Goal: Task Accomplishment & Management: Manage account settings

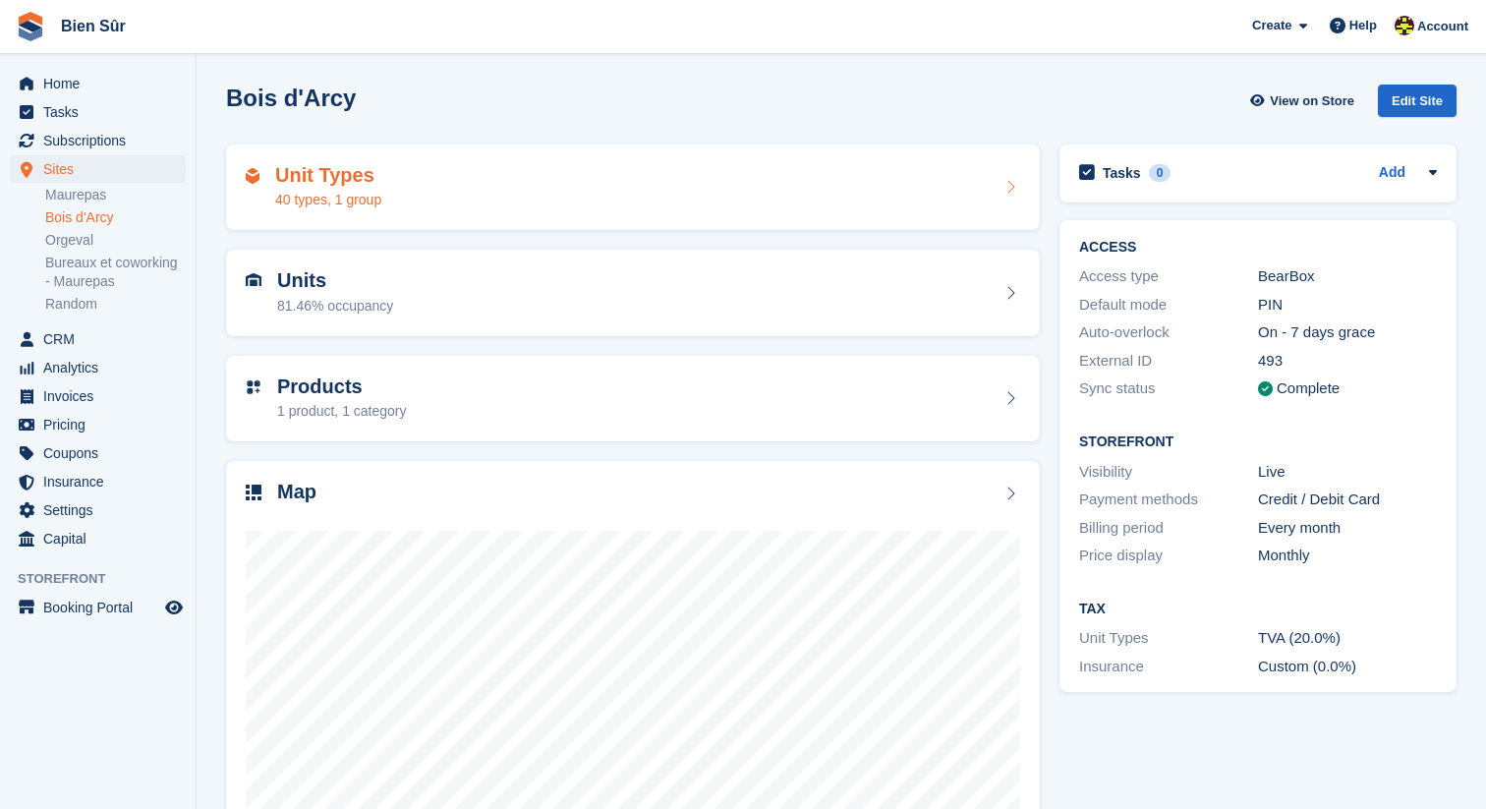
click at [325, 167] on h2 "Unit Types" at bounding box center [328, 175] width 106 height 23
click at [135, 190] on link "Maurepas" at bounding box center [115, 195] width 141 height 19
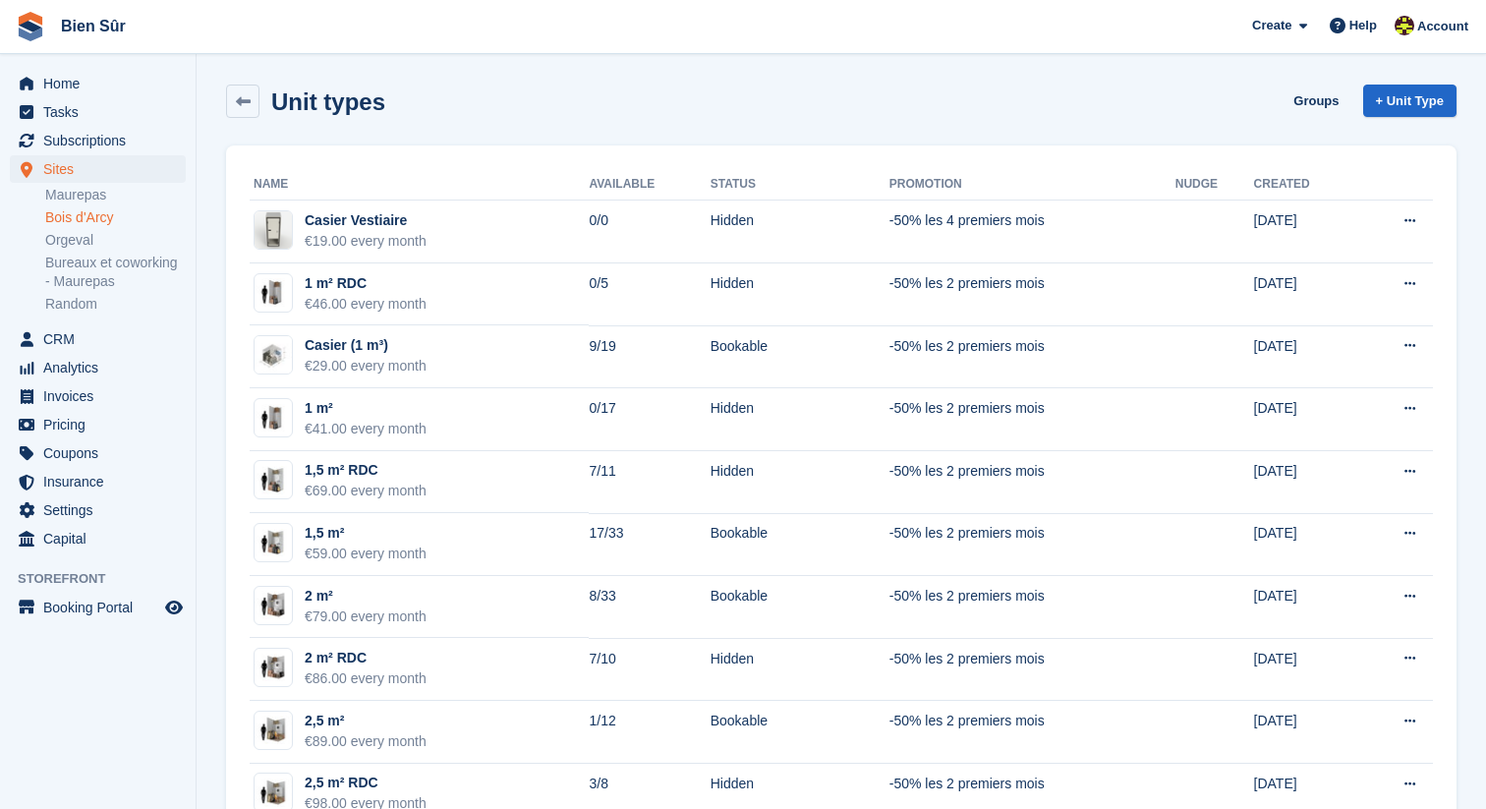
click at [135, 190] on link "Maurepas" at bounding box center [115, 195] width 141 height 19
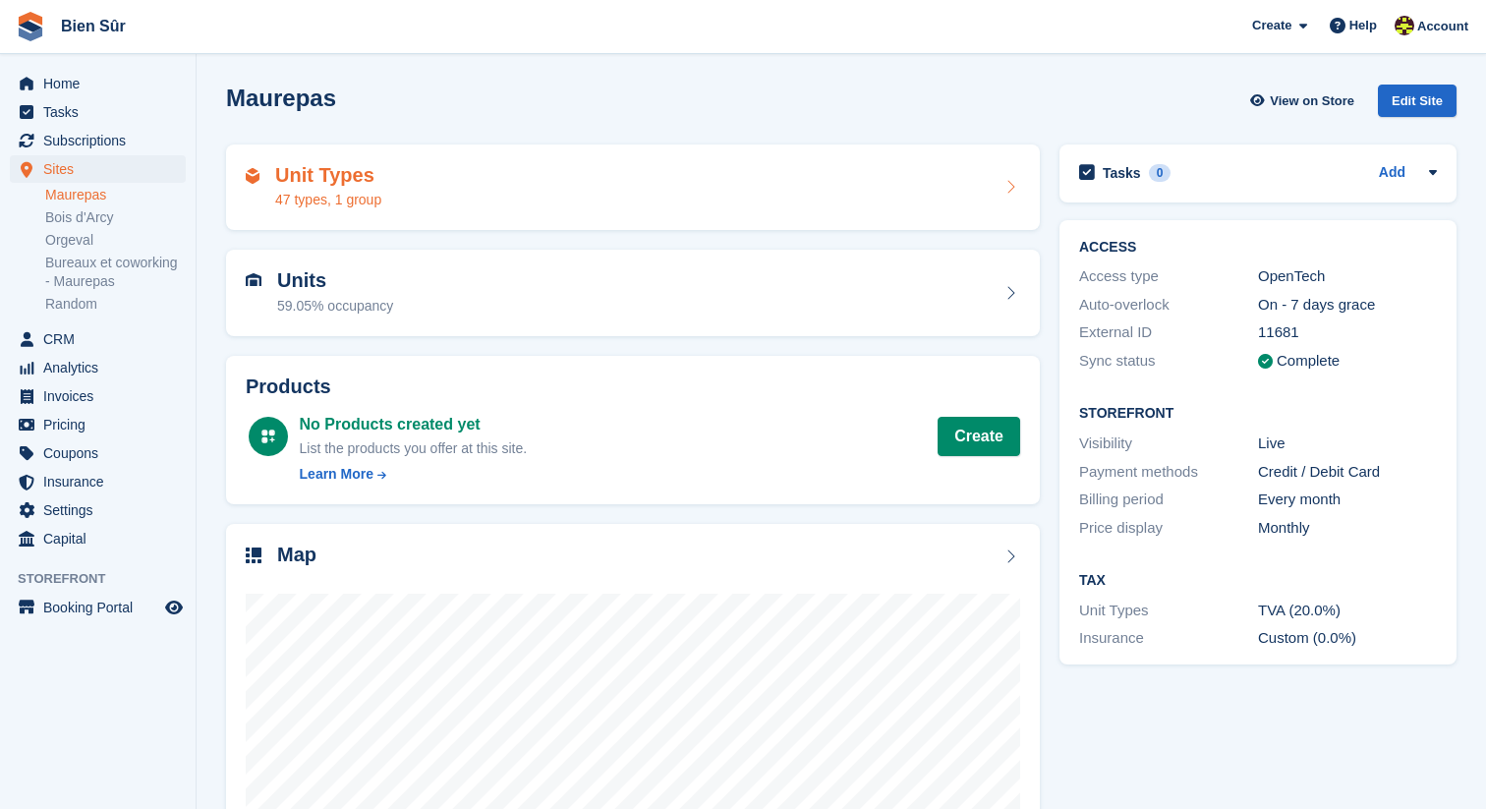
click at [375, 209] on div "47 types, 1 group" at bounding box center [328, 200] width 106 height 21
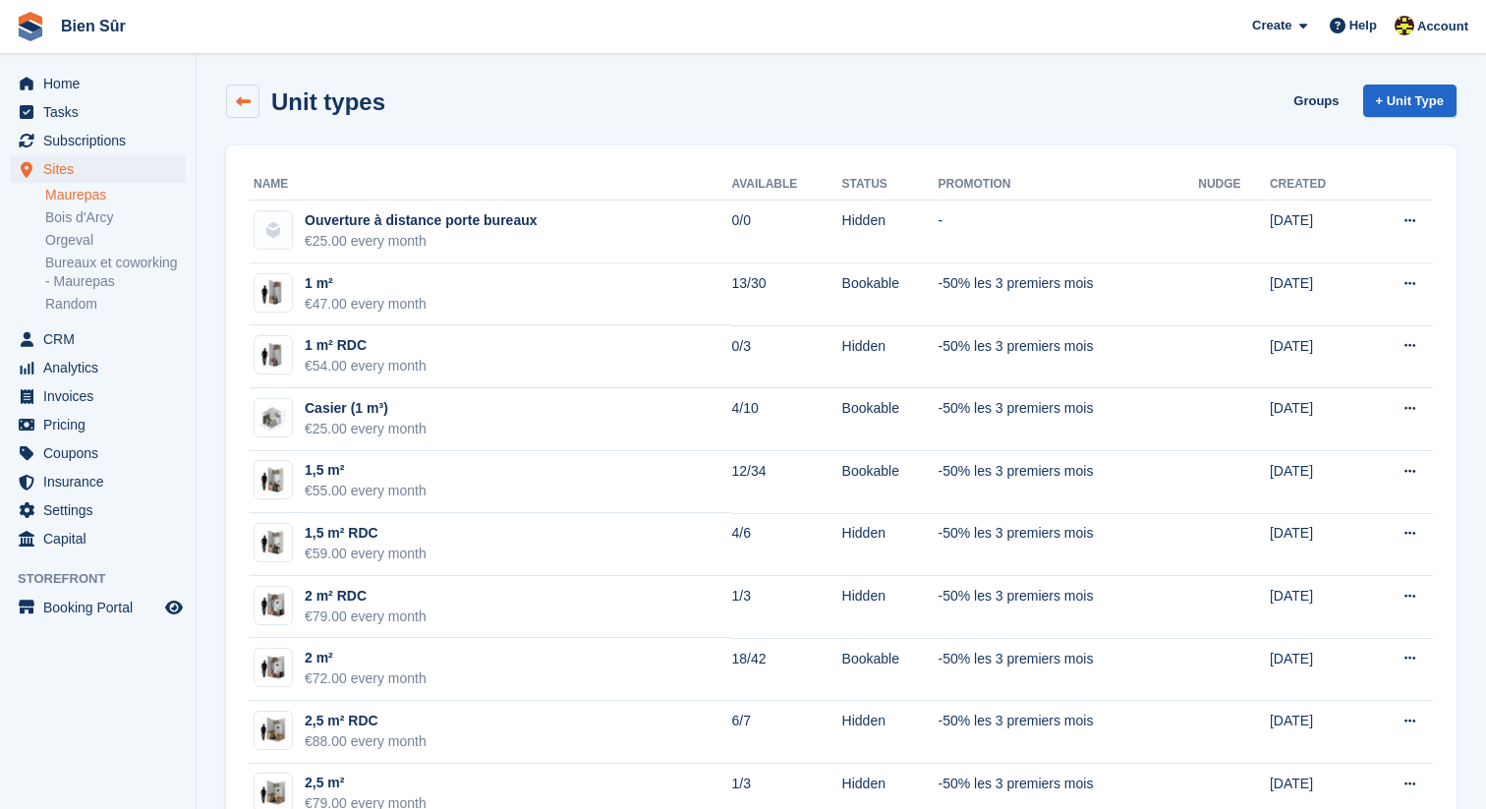
click at [234, 98] on link at bounding box center [242, 101] width 33 height 33
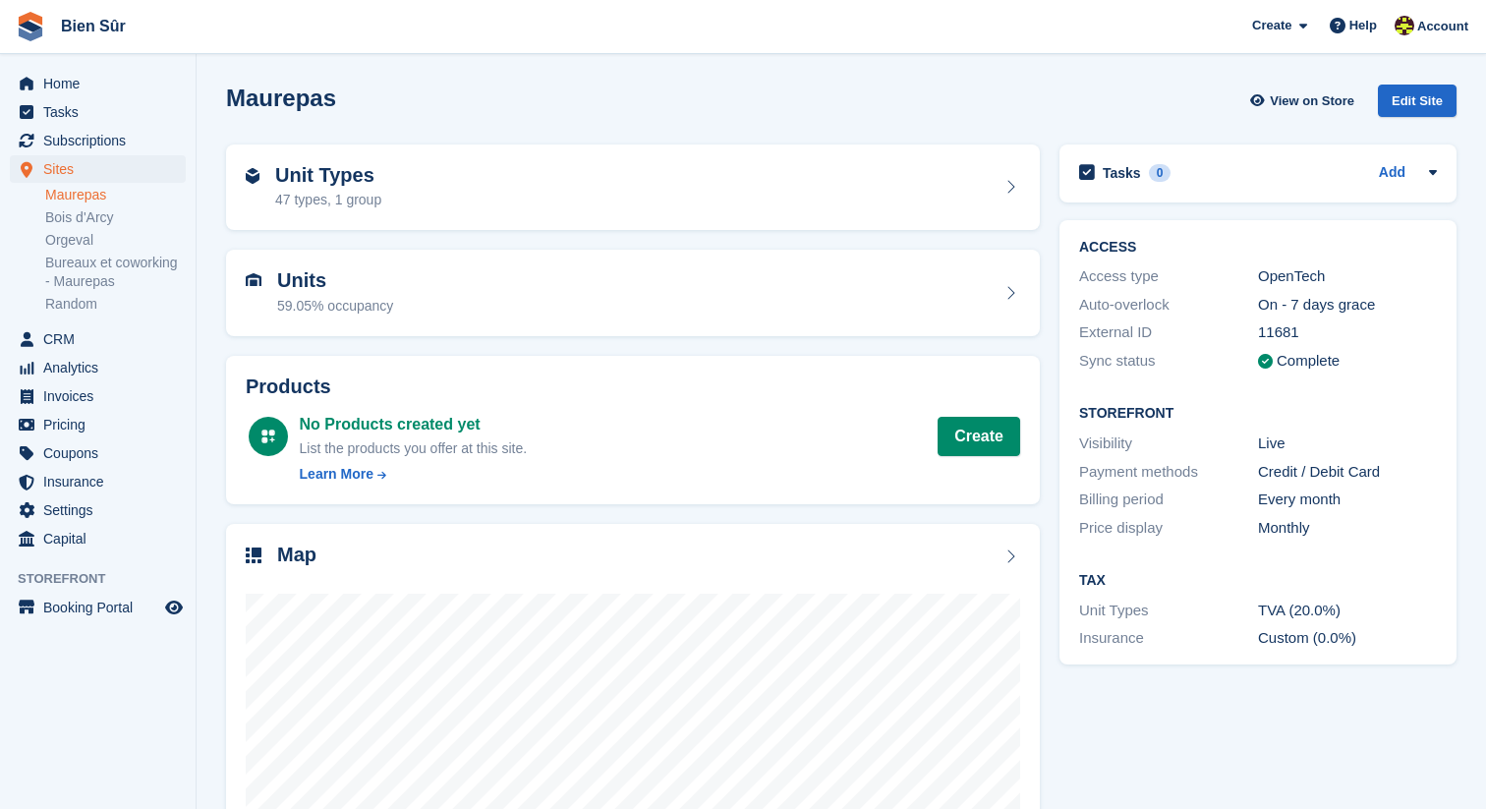
click at [415, 306] on div "Units 59.05% occupancy" at bounding box center [633, 292] width 774 height 47
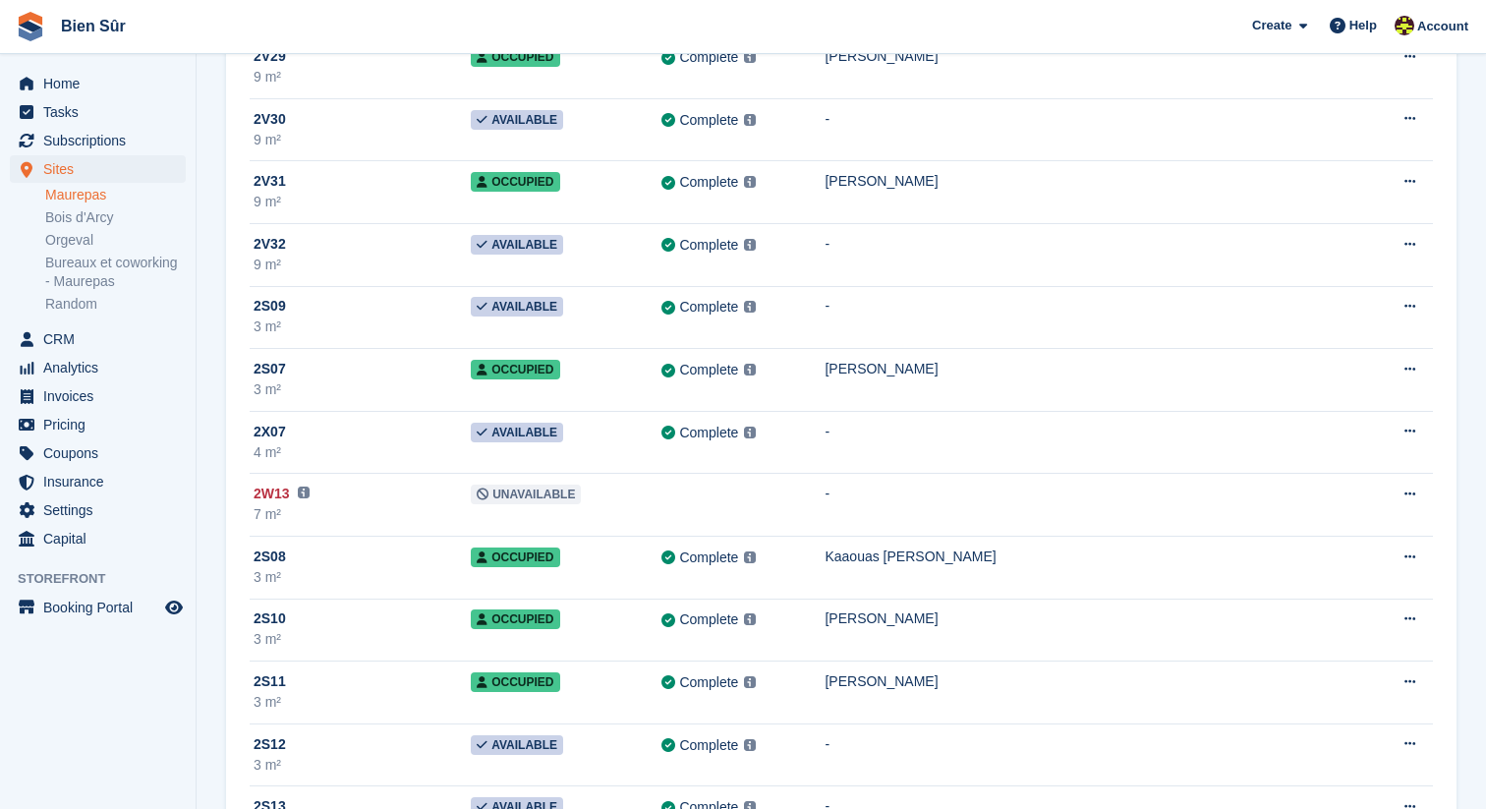
scroll to position [25399, 0]
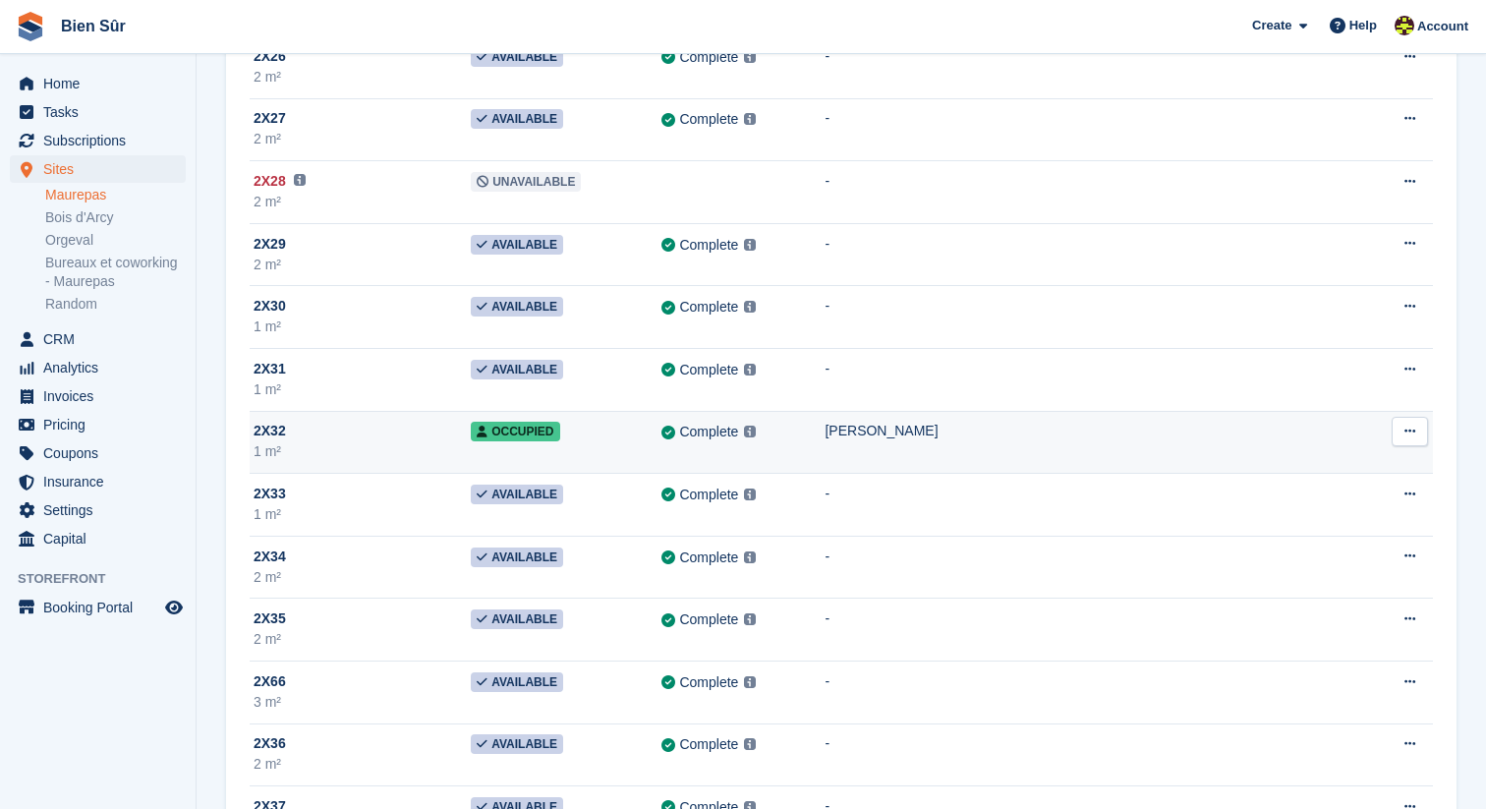
click at [927, 424] on div "Coulibaly Mohamed" at bounding box center [1093, 431] width 537 height 21
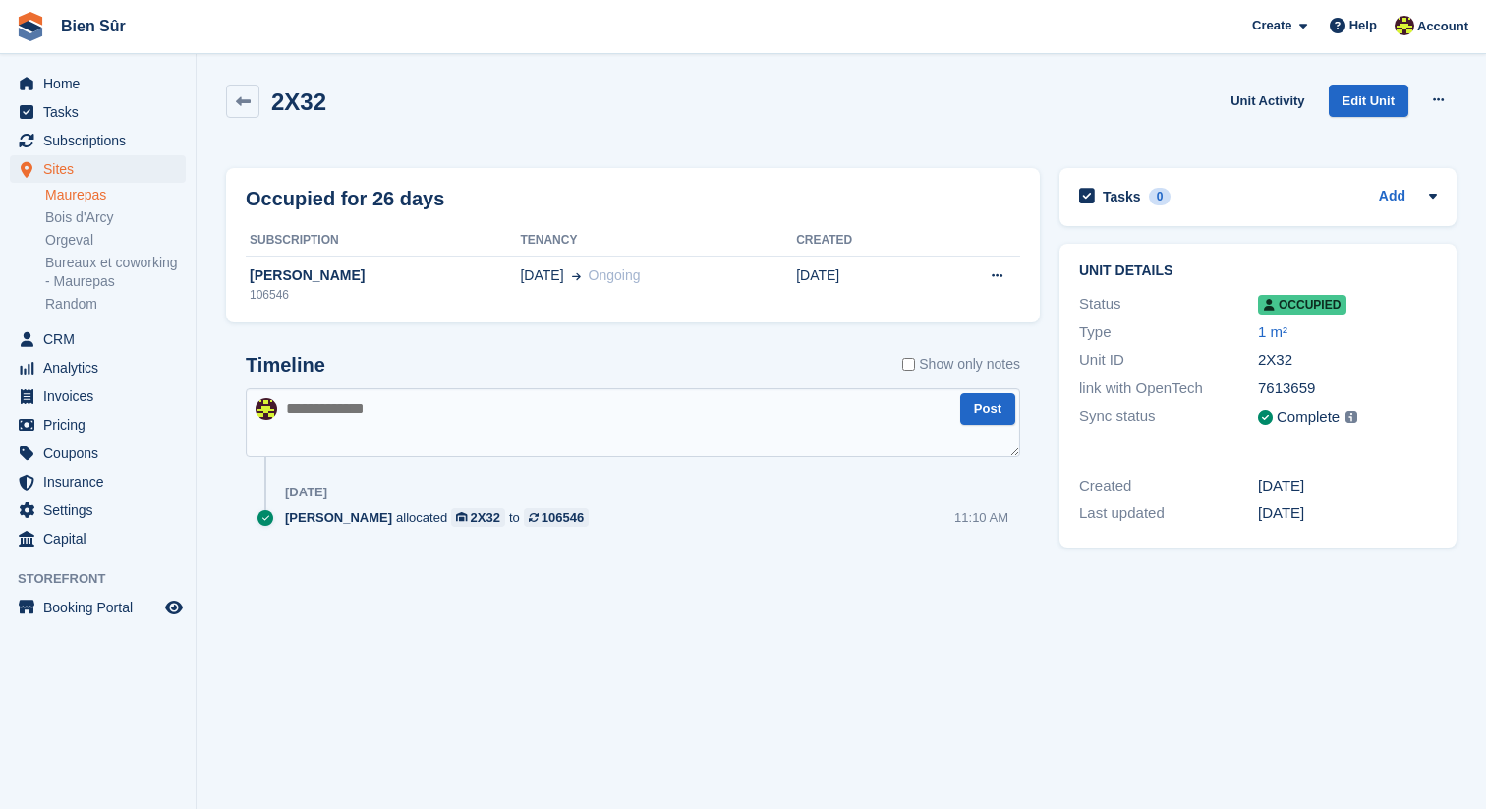
click at [106, 196] on link "Maurepas" at bounding box center [115, 195] width 141 height 19
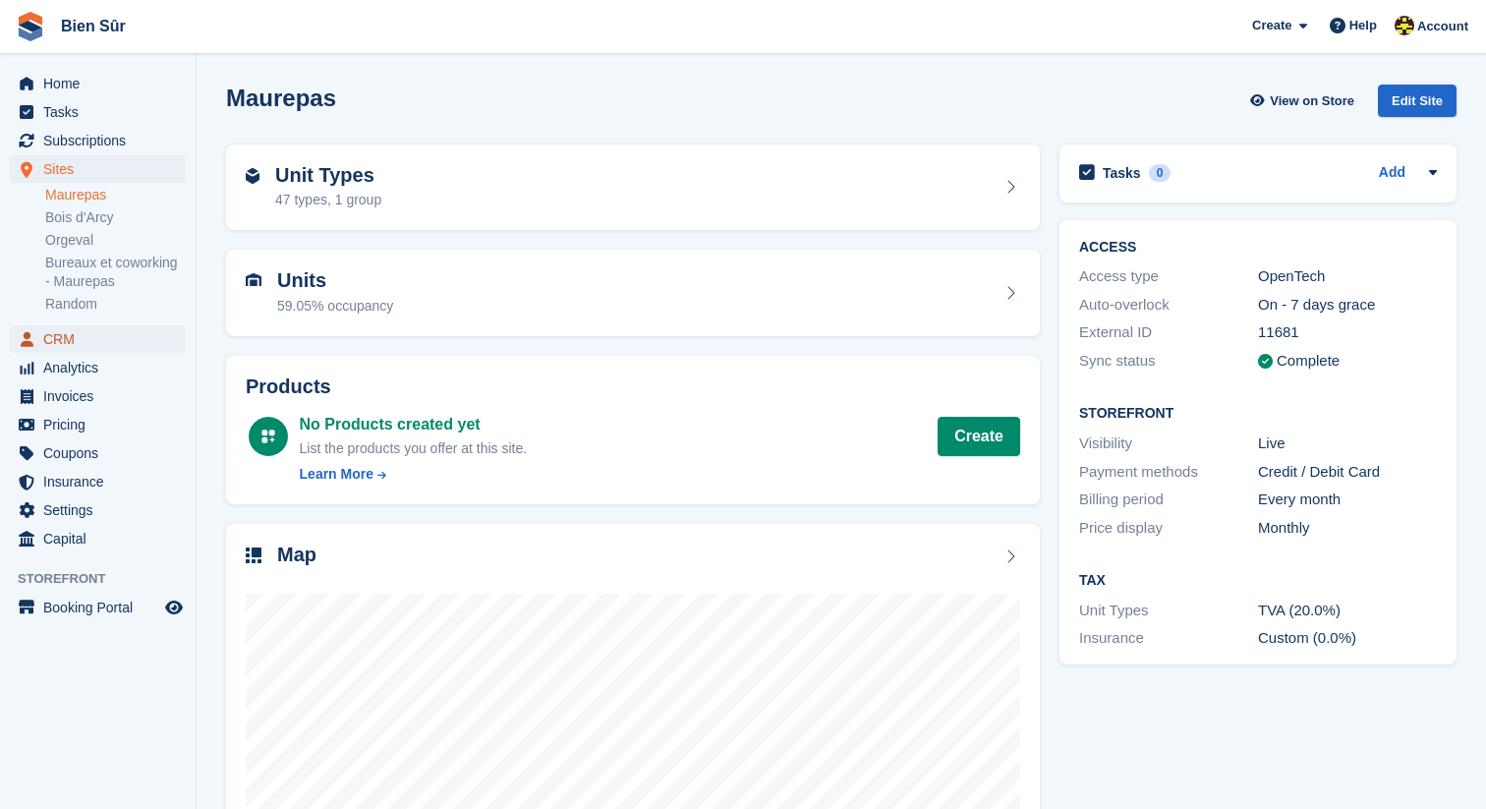
click at [70, 340] on span "CRM" at bounding box center [102, 339] width 118 height 28
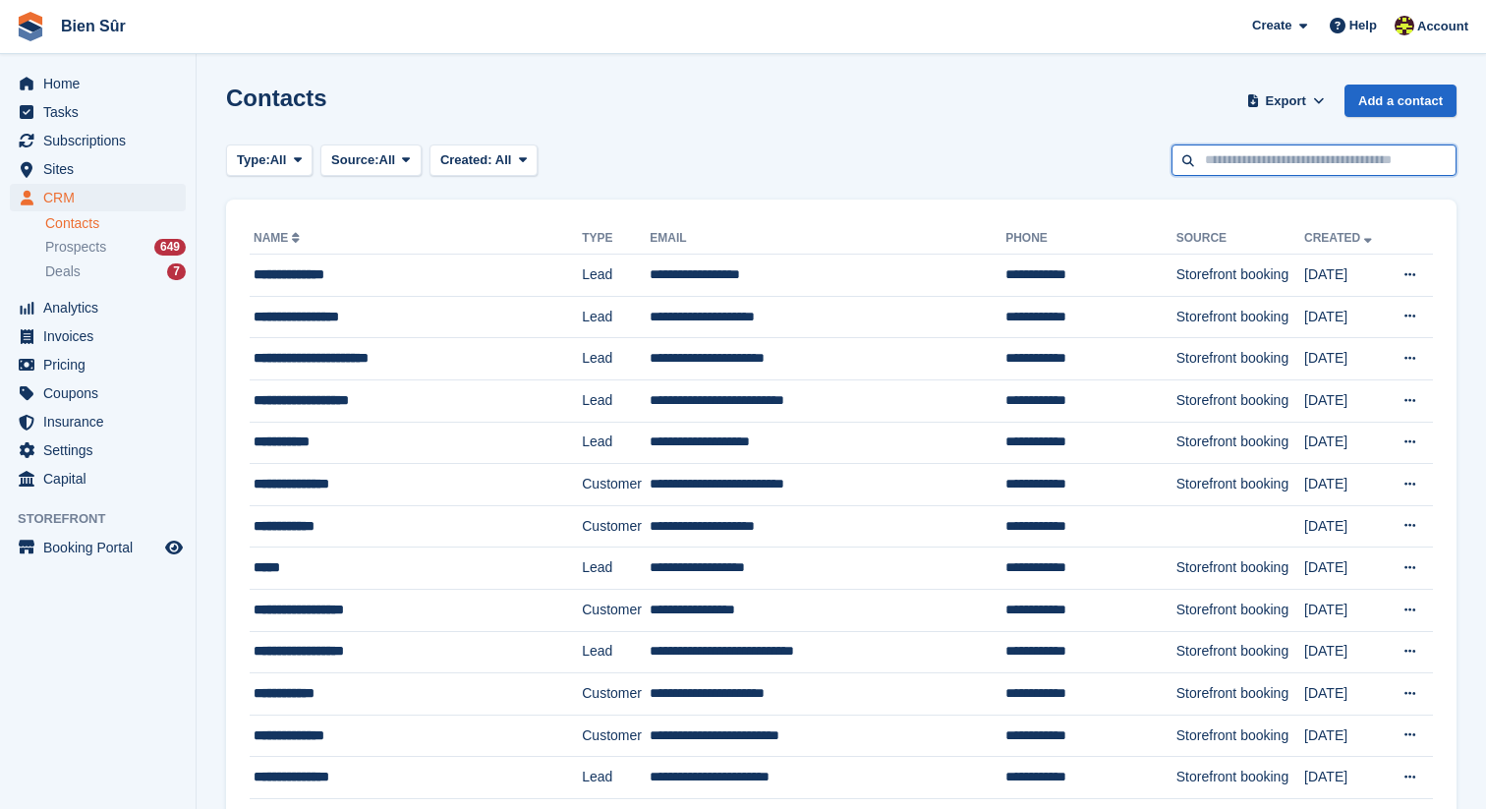
click at [1269, 161] on input "text" at bounding box center [1313, 160] width 285 height 32
type input "*********"
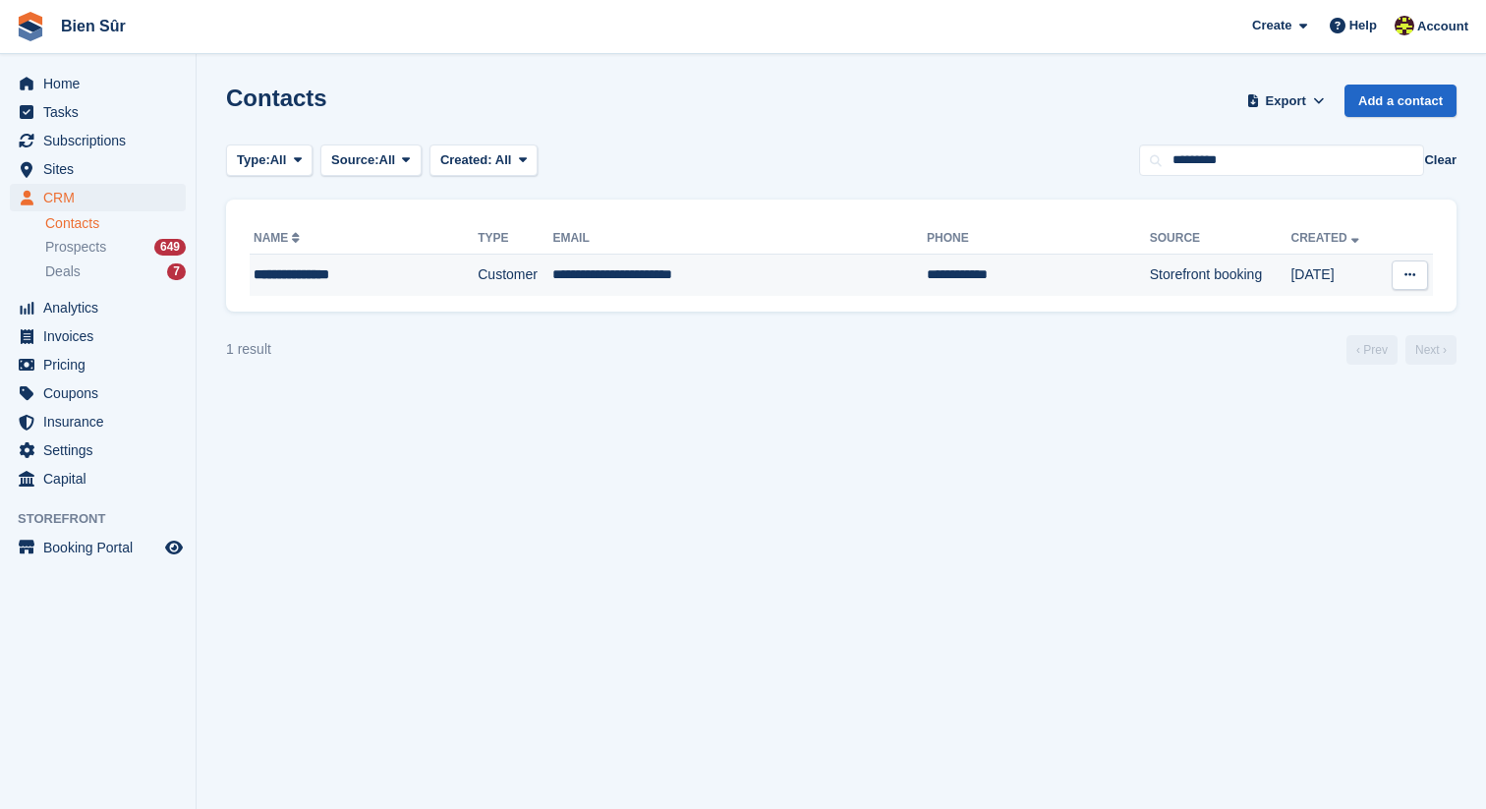
click at [418, 283] on div "**********" at bounding box center [343, 274] width 178 height 21
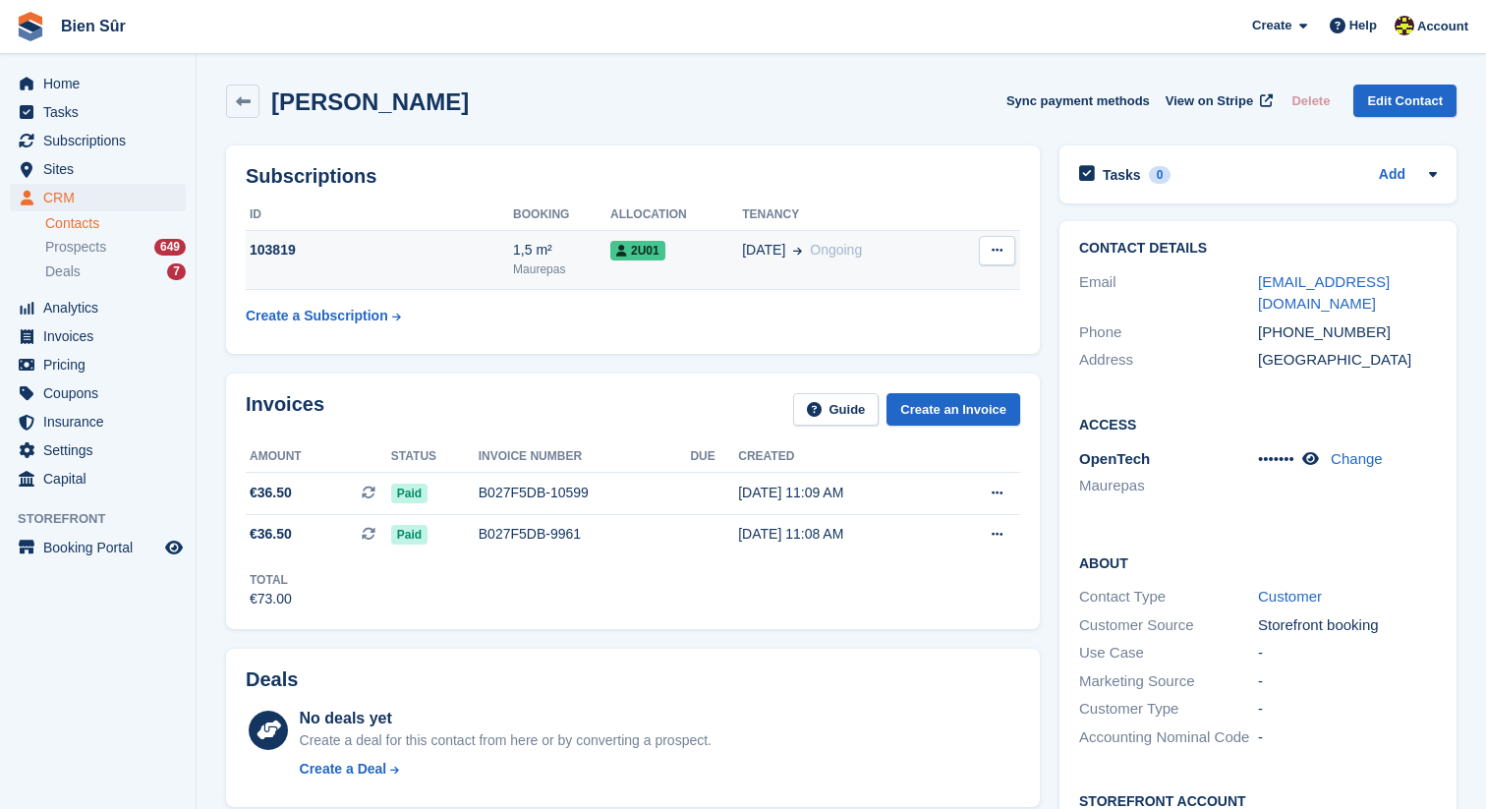
click at [484, 267] on td "103819" at bounding box center [379, 260] width 267 height 60
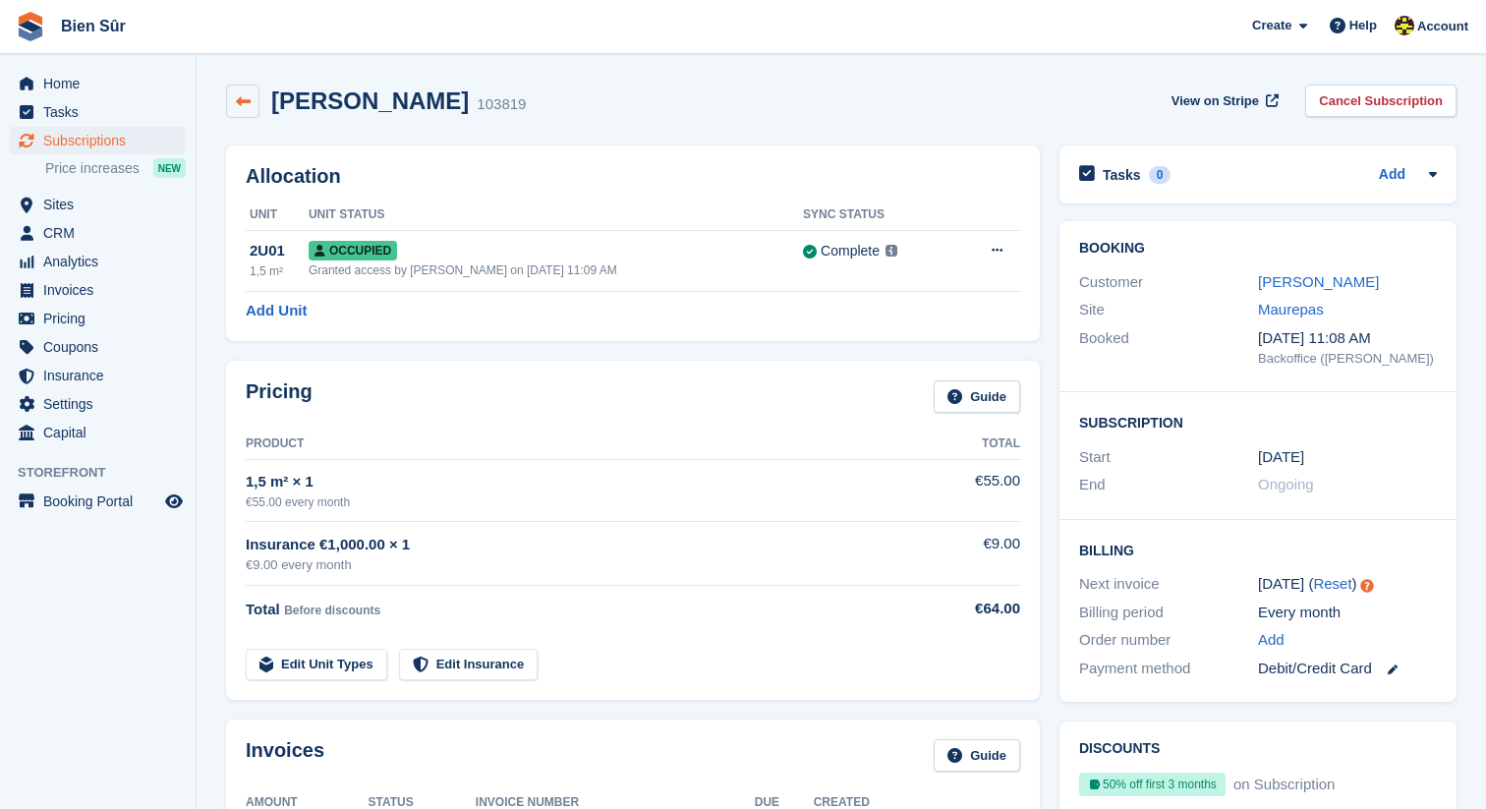
click at [241, 98] on icon at bounding box center [243, 101] width 15 height 15
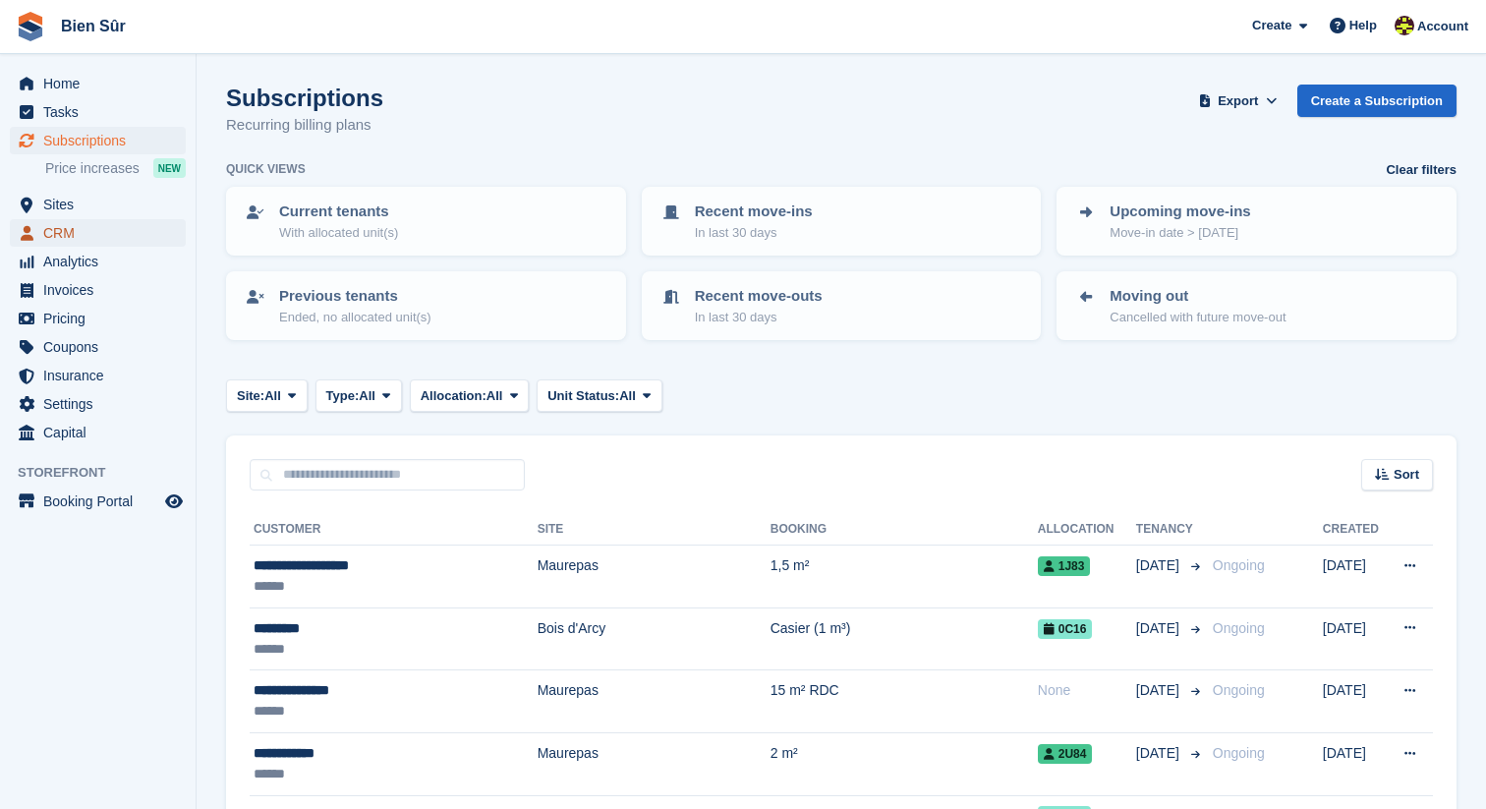
click at [109, 223] on span "CRM" at bounding box center [102, 233] width 118 height 28
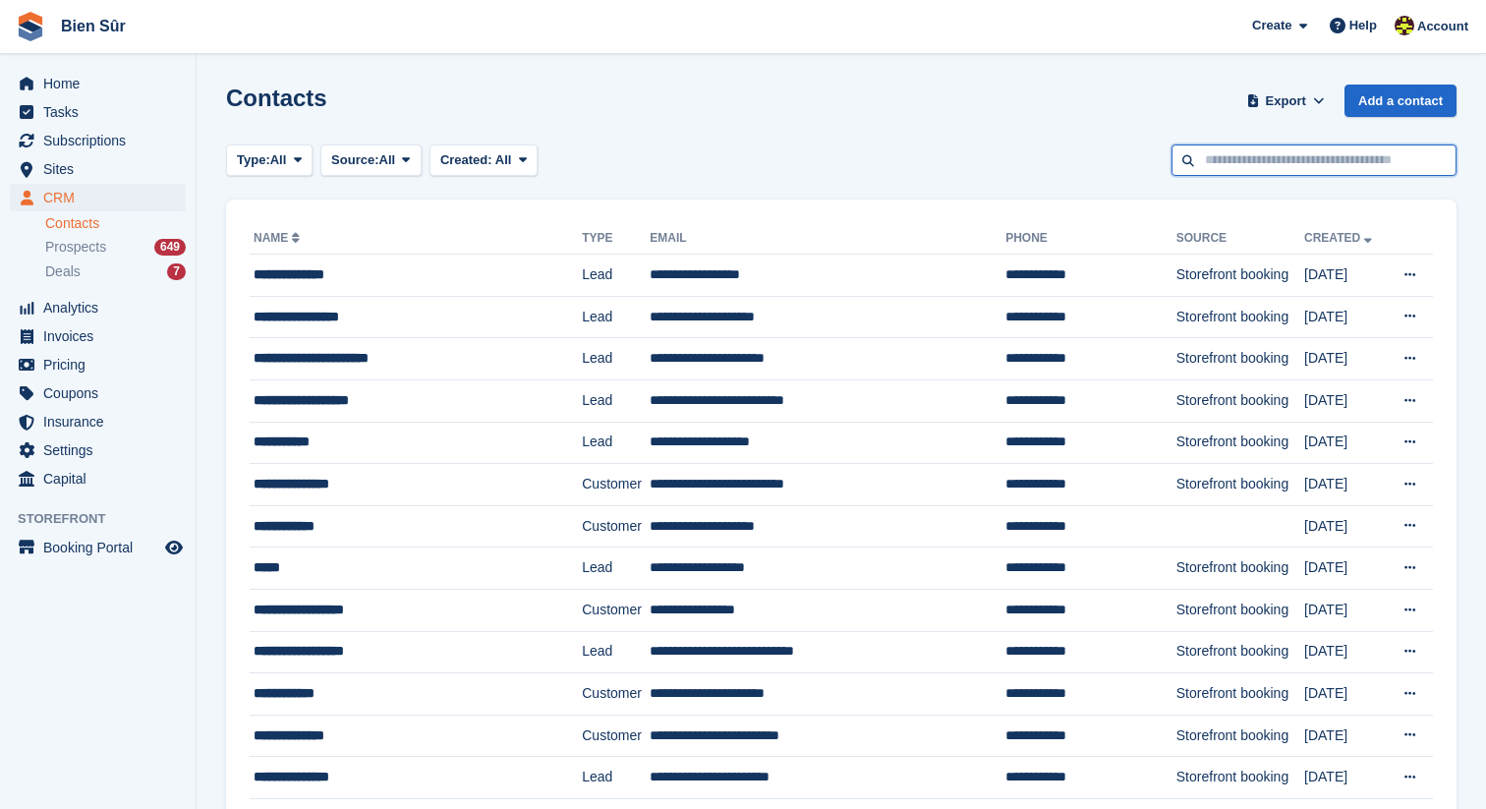
click at [1225, 154] on input "text" at bounding box center [1313, 160] width 285 height 32
type input "*********"
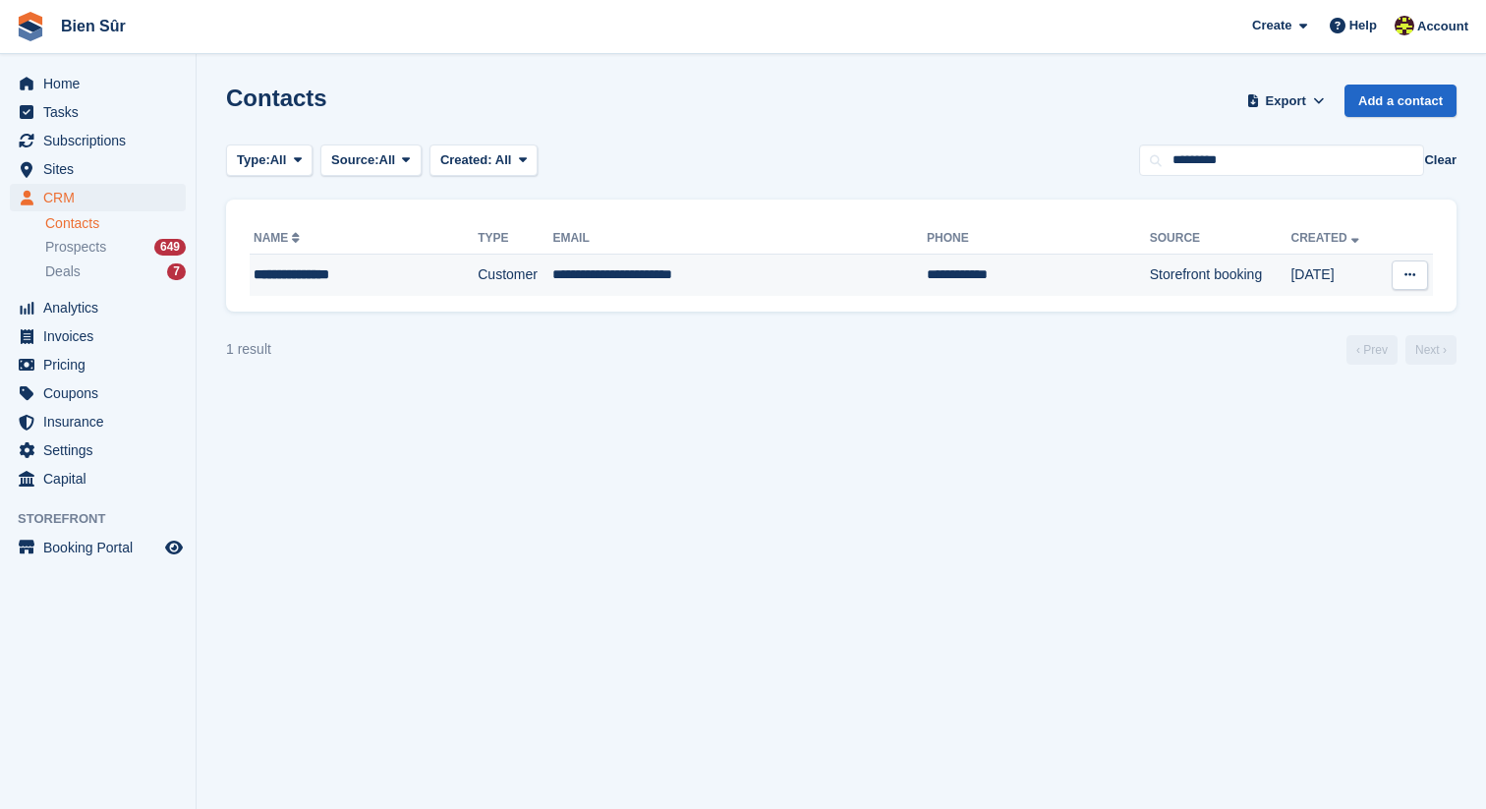
click at [486, 259] on td "Customer" at bounding box center [515, 275] width 75 height 41
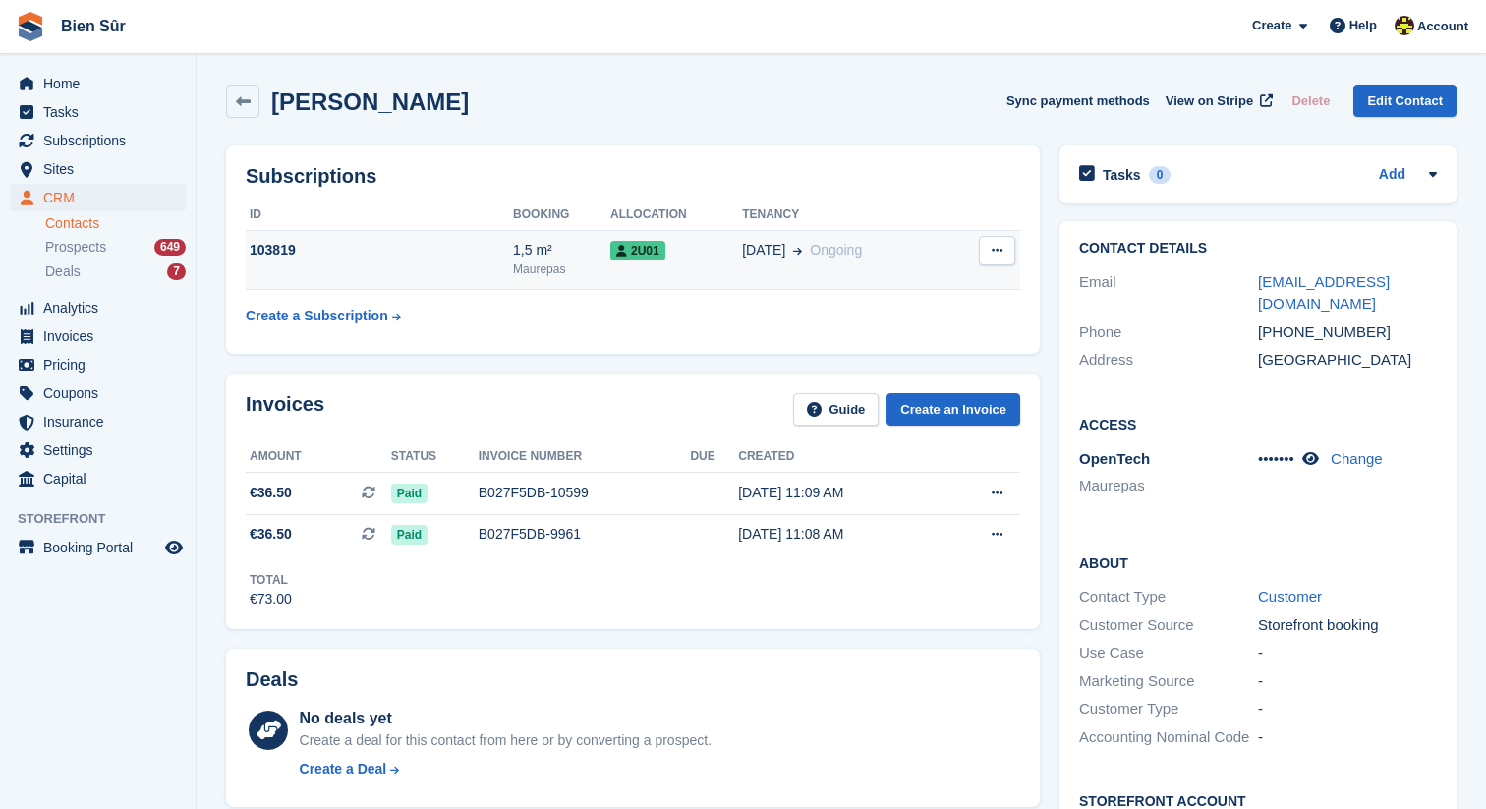
click at [1002, 247] on button at bounding box center [997, 250] width 36 height 29
click at [947, 290] on p "Cancel subscription" at bounding box center [920, 289] width 171 height 26
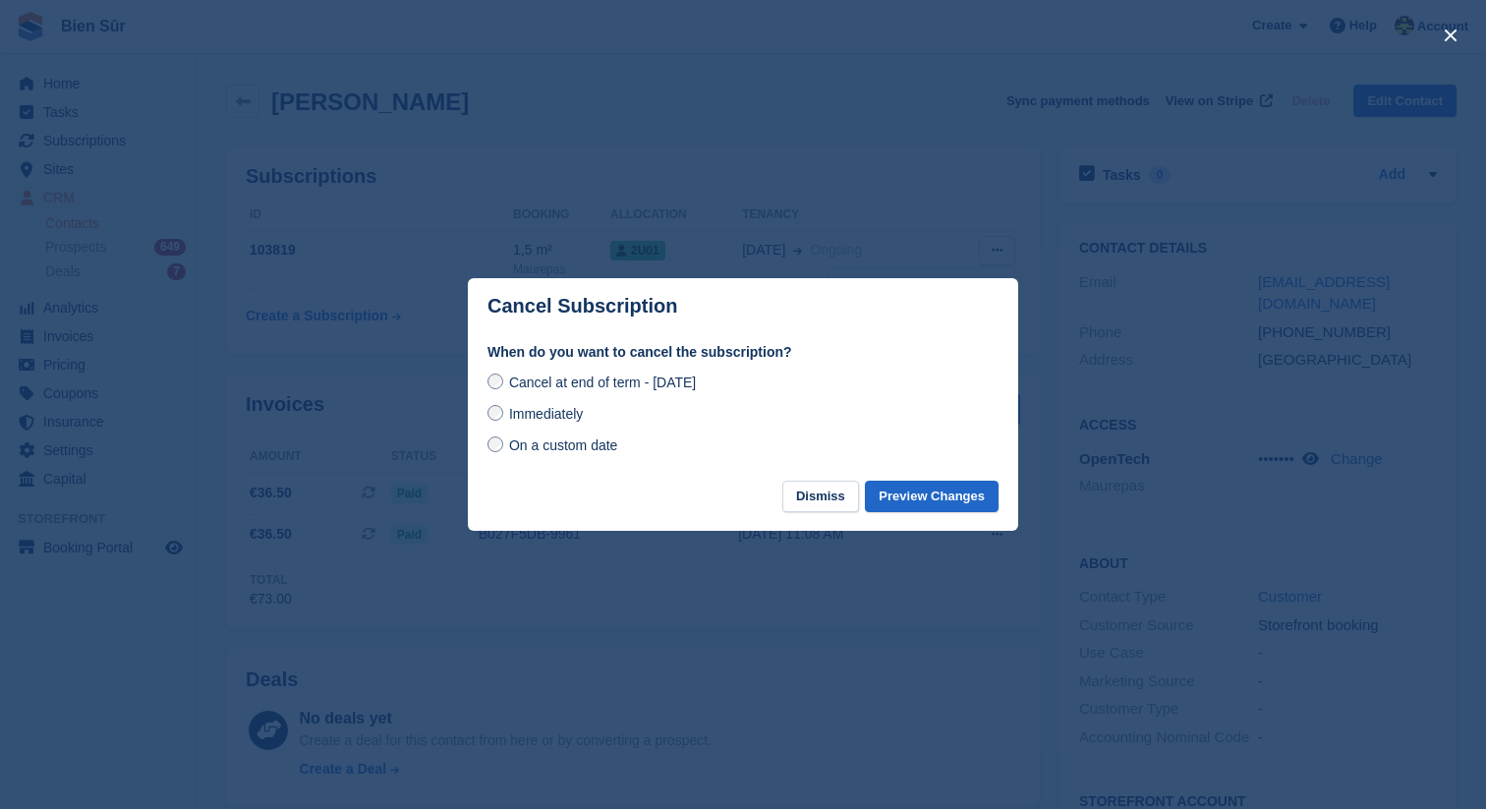
click at [578, 419] on span "Immediately" at bounding box center [546, 414] width 74 height 16
click at [906, 505] on button "Preview Changes" at bounding box center [932, 497] width 134 height 32
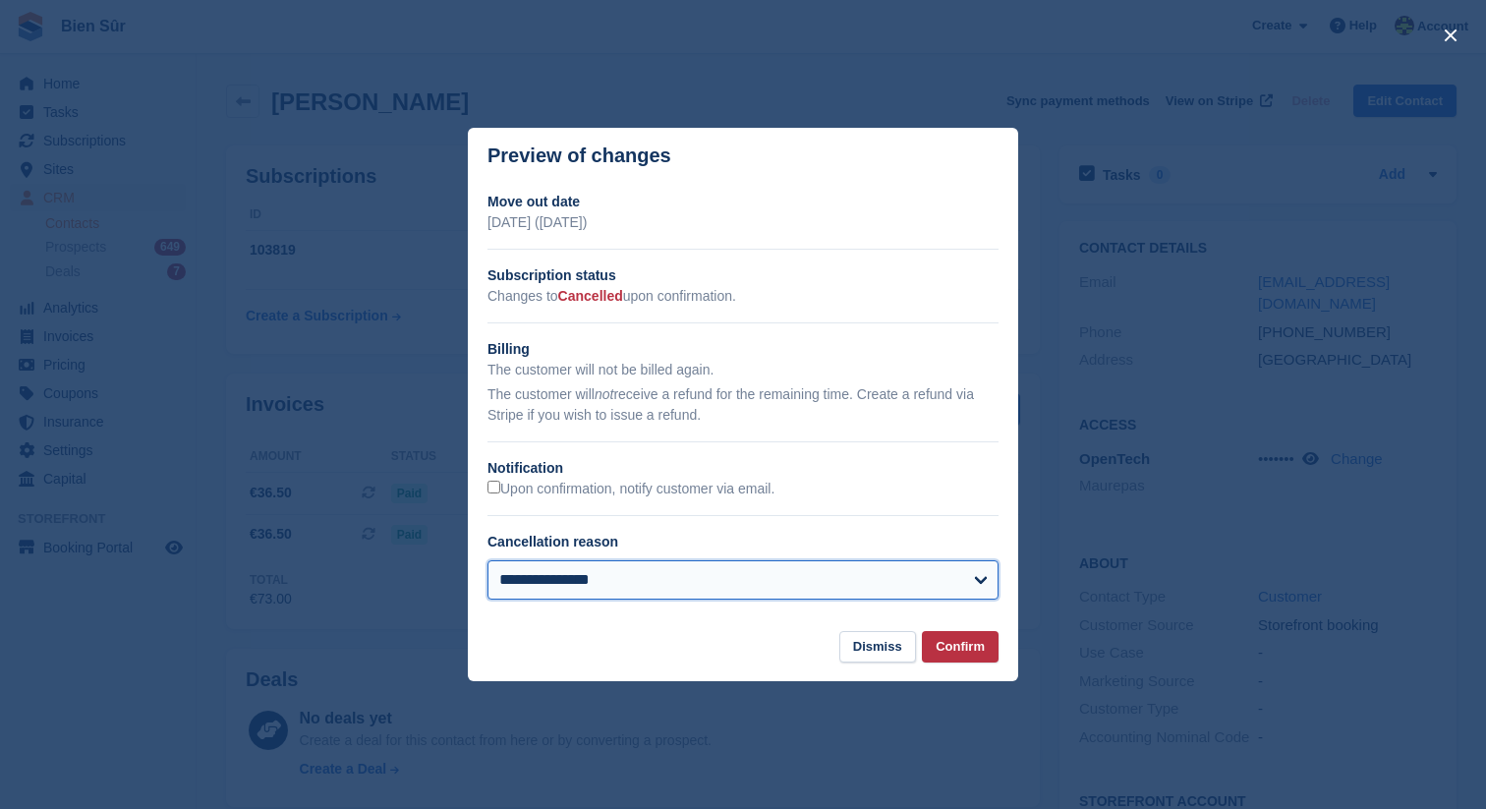
click at [756, 567] on select "**********" at bounding box center [742, 579] width 511 height 39
select select "**********"
click at [487, 560] on select "**********" at bounding box center [742, 579] width 511 height 39
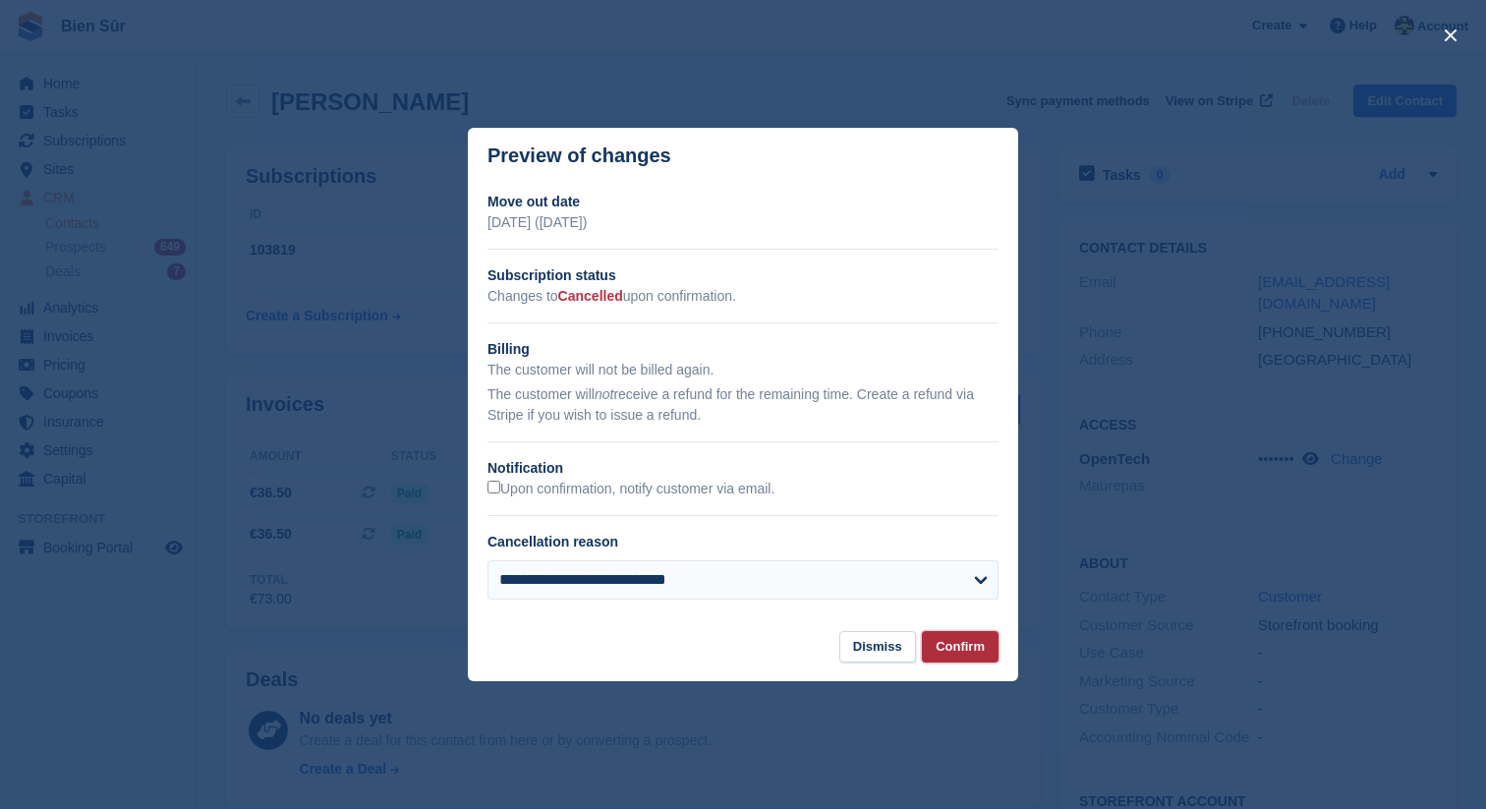
click at [956, 644] on button "Confirm" at bounding box center [960, 647] width 77 height 32
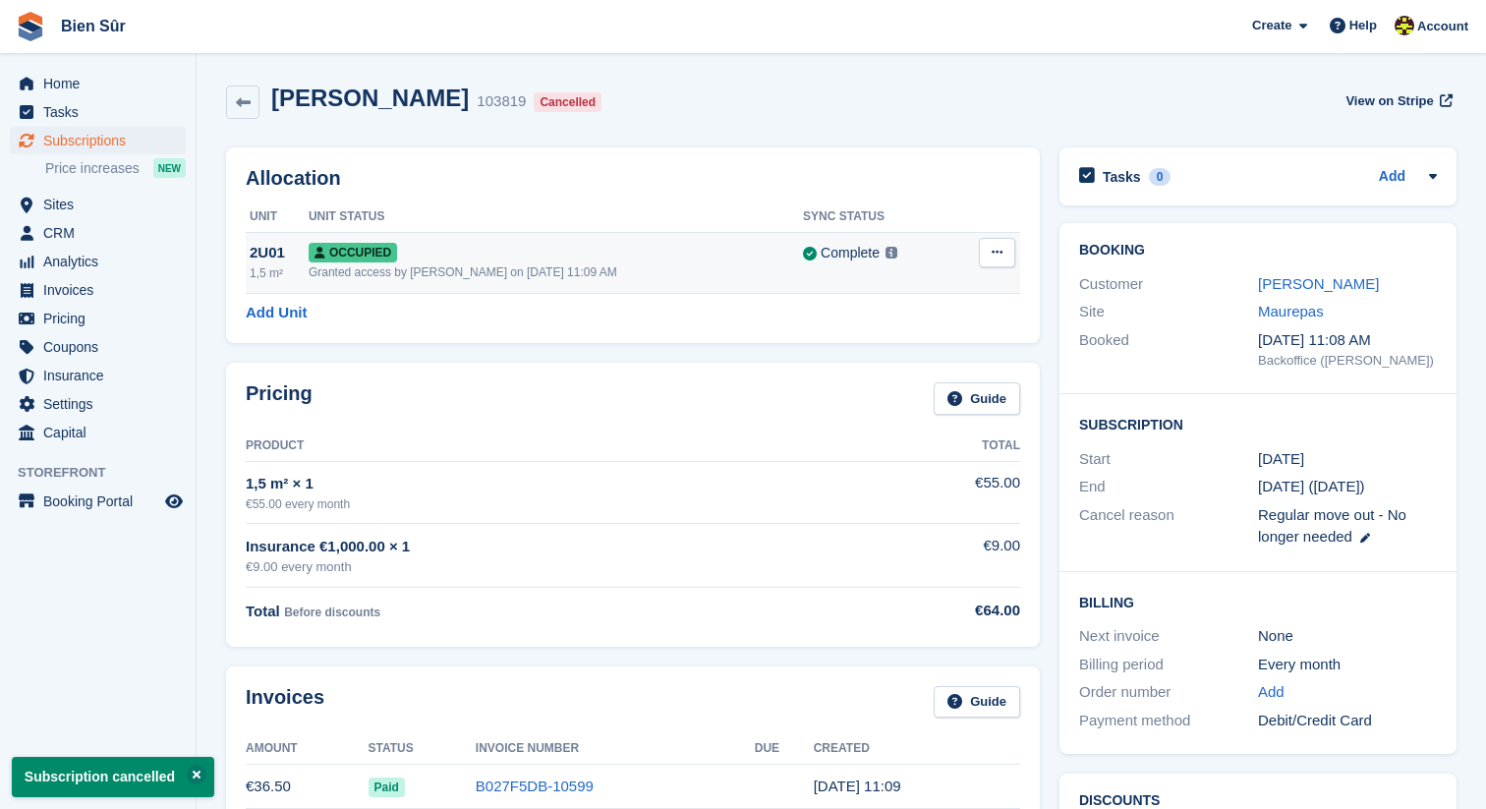
click at [993, 256] on icon at bounding box center [997, 252] width 11 height 13
click at [886, 334] on p "Deallocate" at bounding box center [920, 333] width 171 height 26
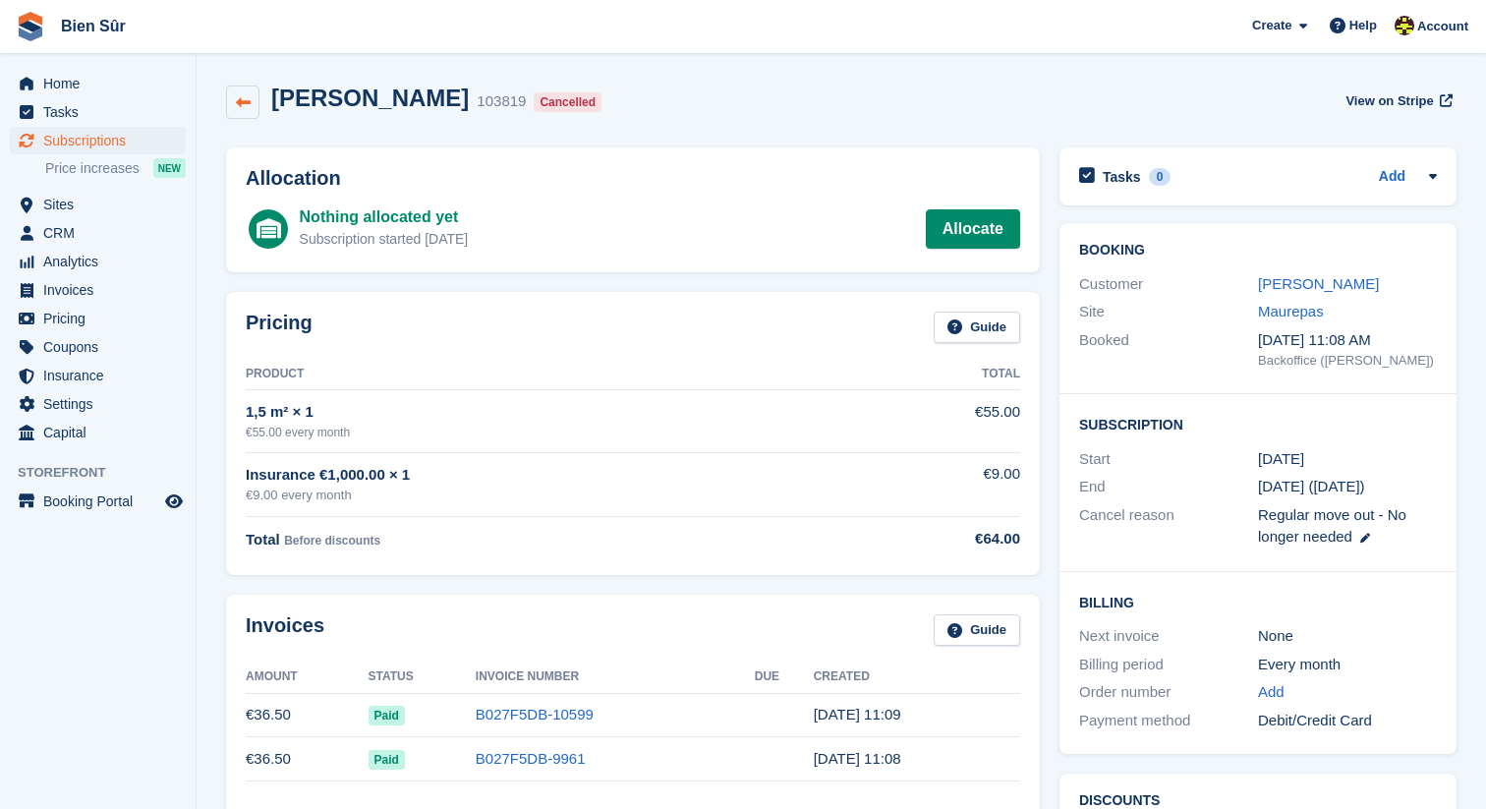
click at [249, 105] on icon at bounding box center [243, 102] width 15 height 15
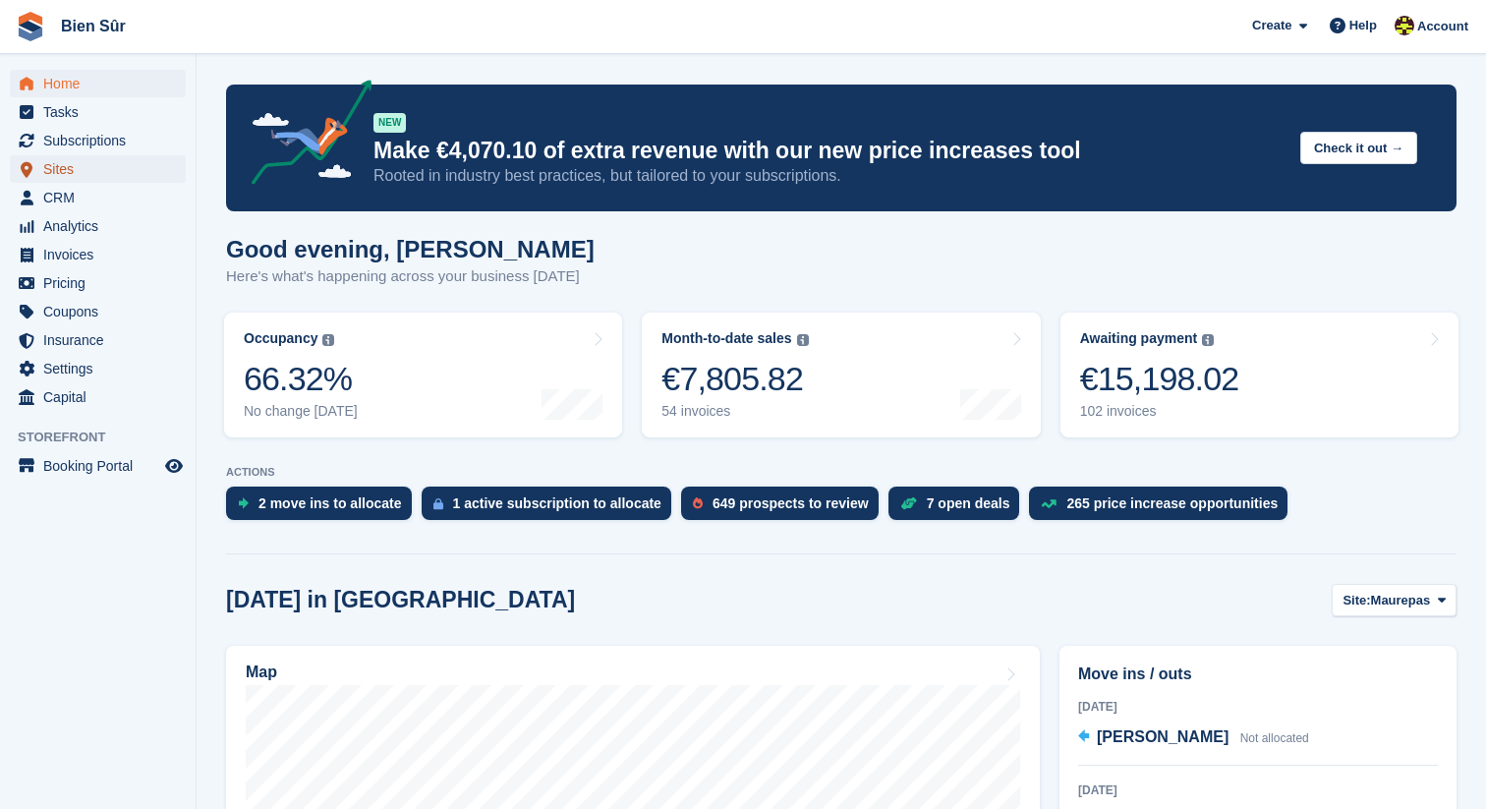
click at [113, 159] on span "Sites" at bounding box center [102, 169] width 118 height 28
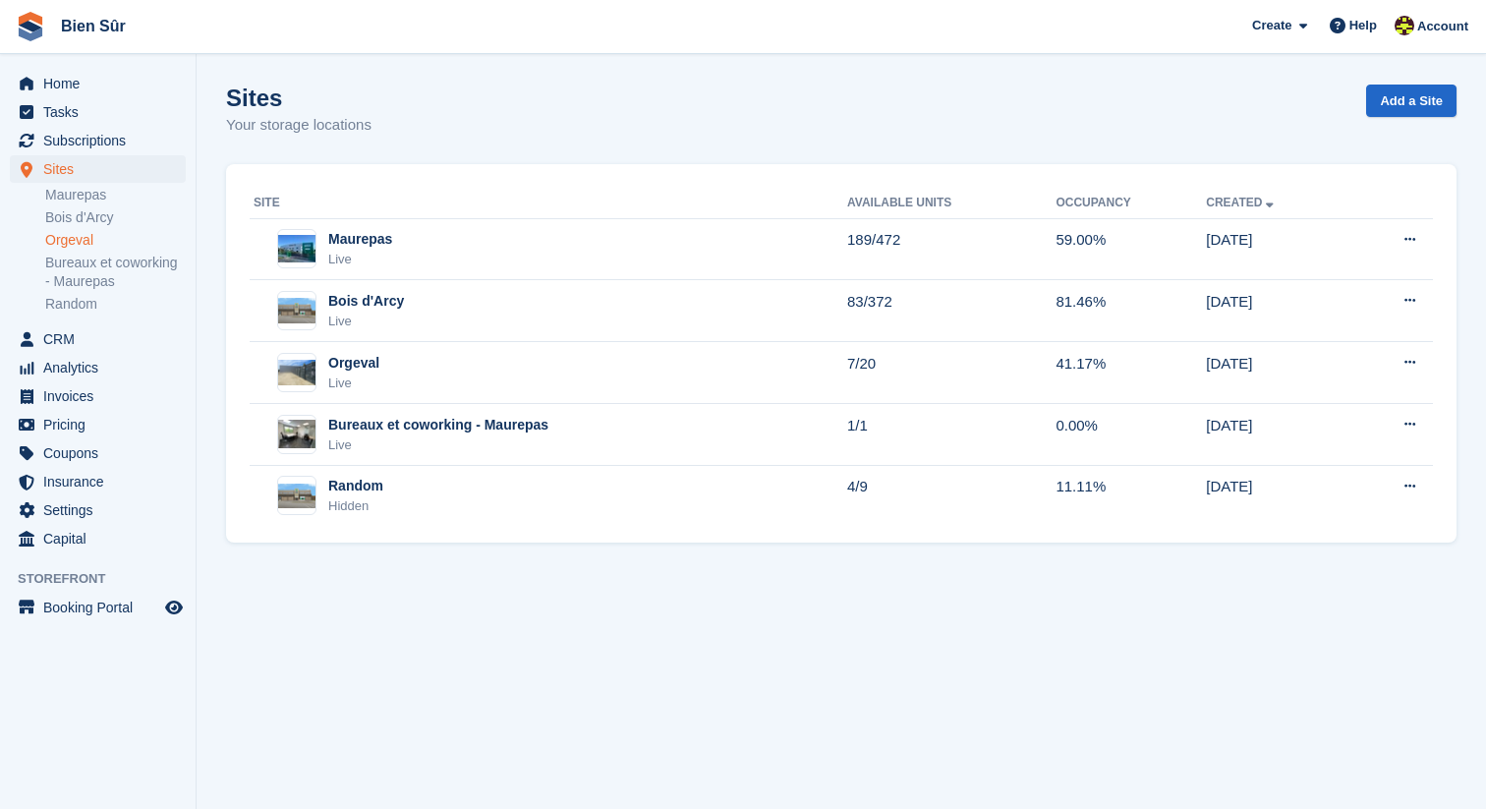
click at [99, 238] on link "Orgeval" at bounding box center [115, 240] width 141 height 19
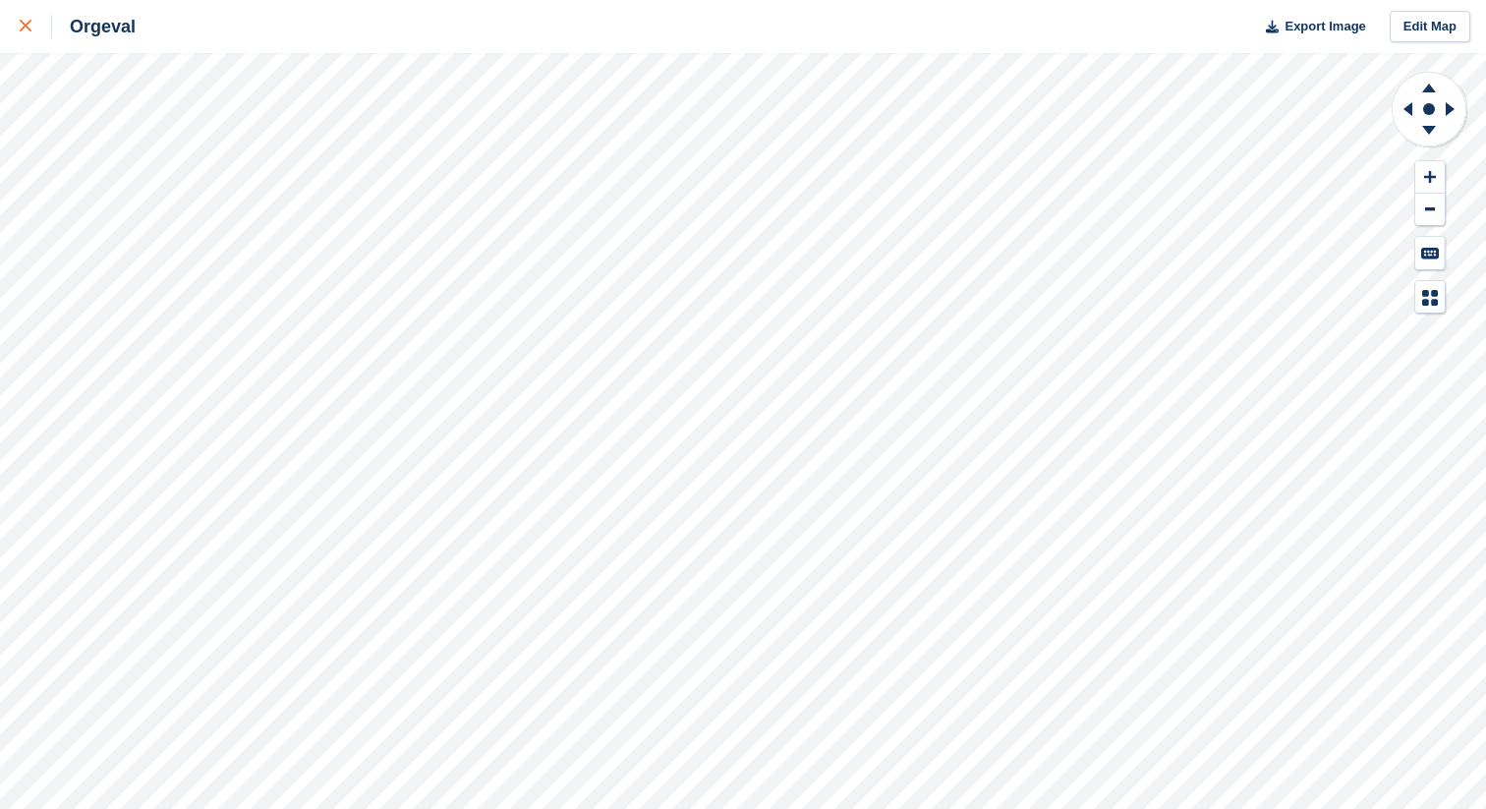
click at [28, 18] on div at bounding box center [36, 27] width 32 height 24
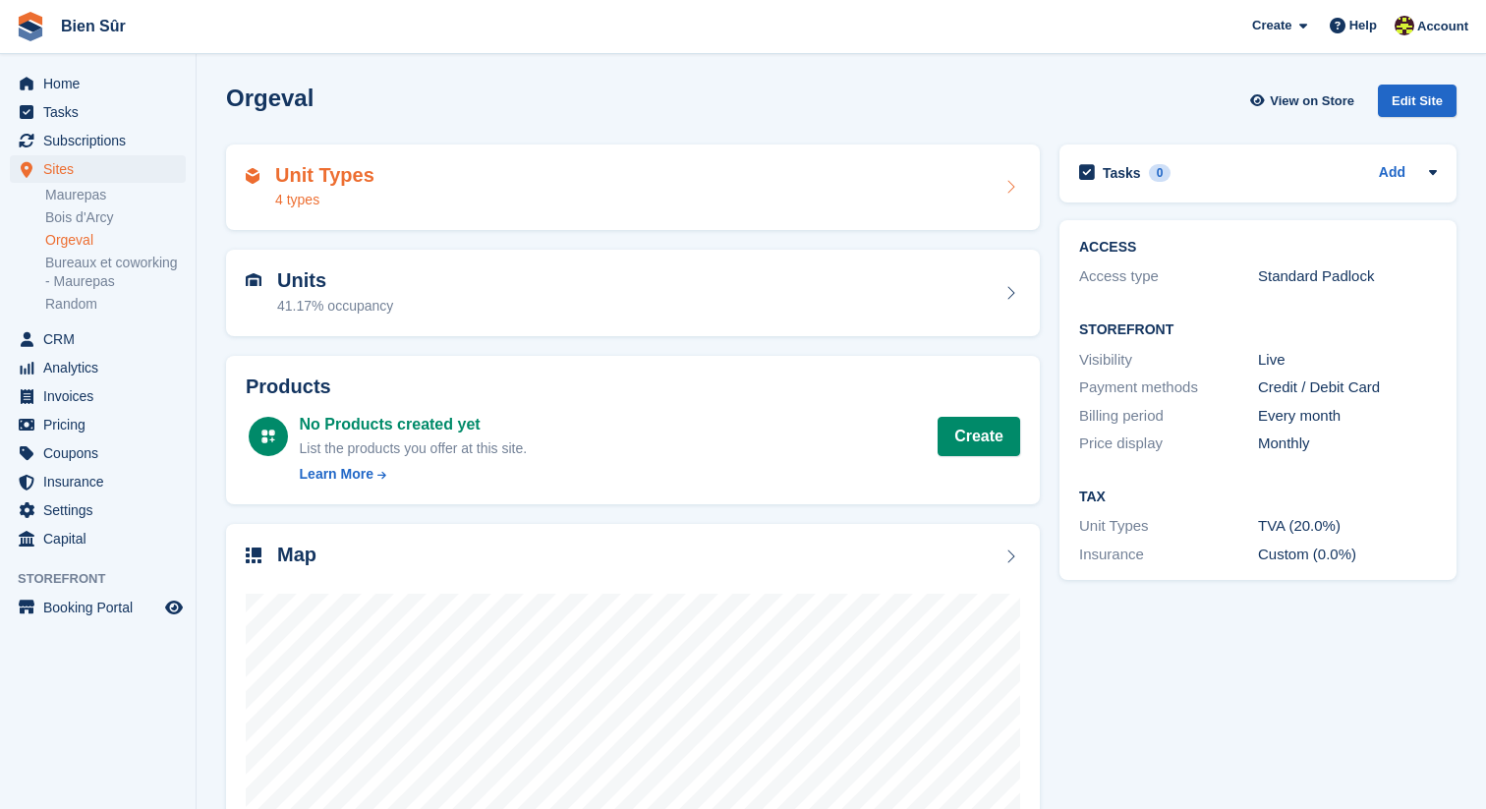
click at [385, 207] on div "Unit Types 4 types" at bounding box center [633, 187] width 774 height 47
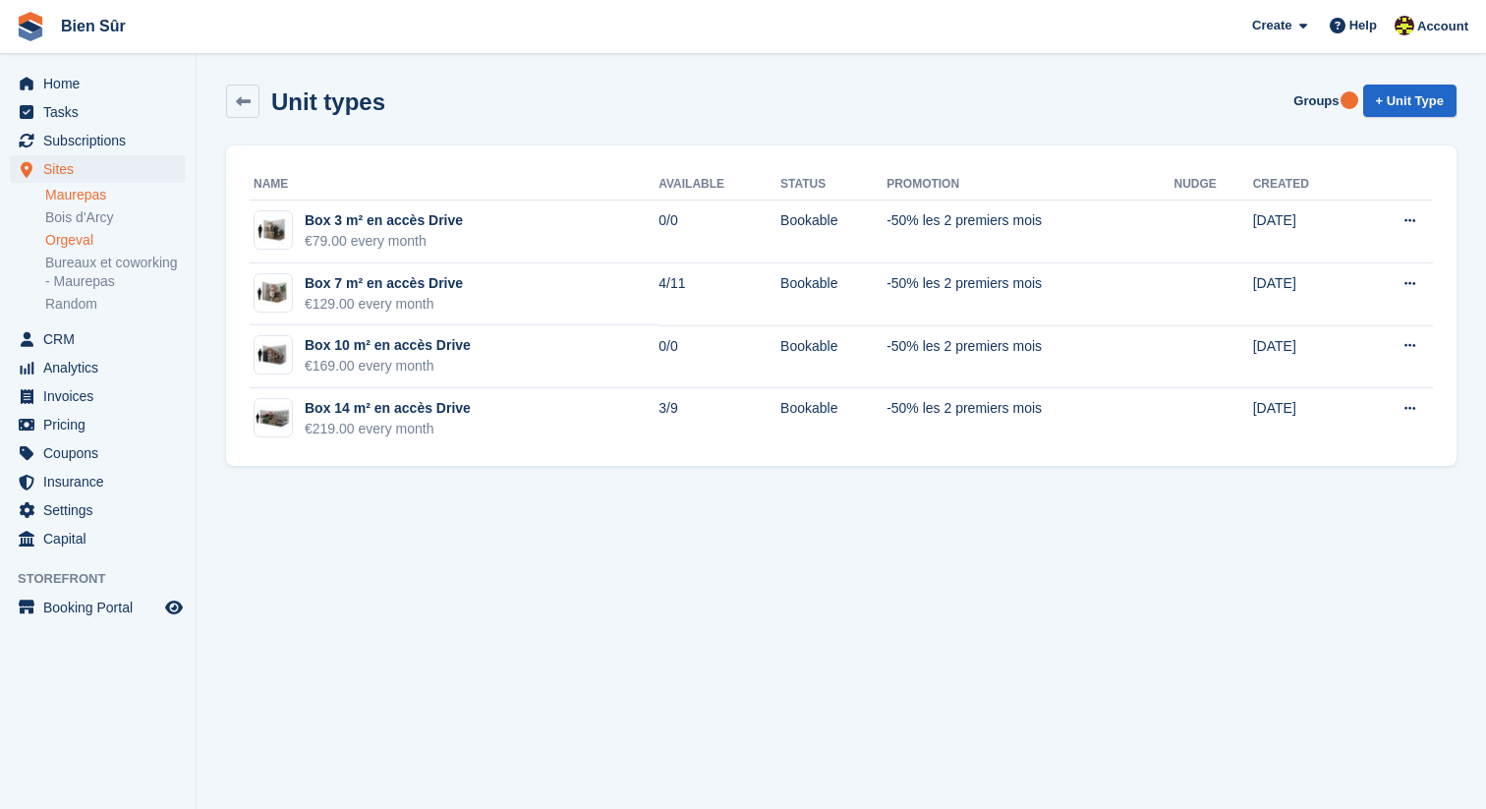
click at [122, 199] on link "Maurepas" at bounding box center [115, 195] width 141 height 19
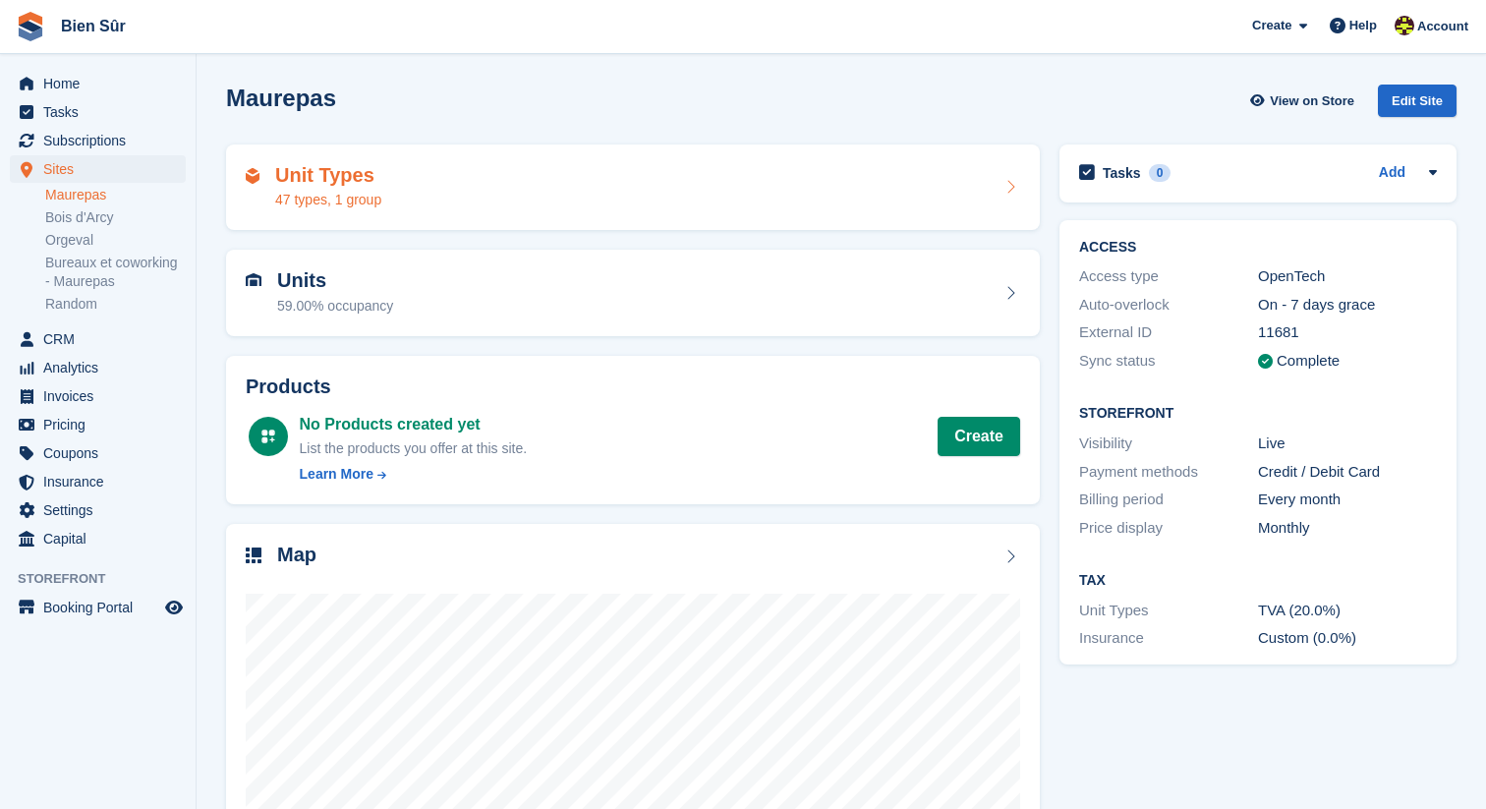
click at [406, 207] on div "Unit Types 47 types, 1 group" at bounding box center [633, 187] width 774 height 47
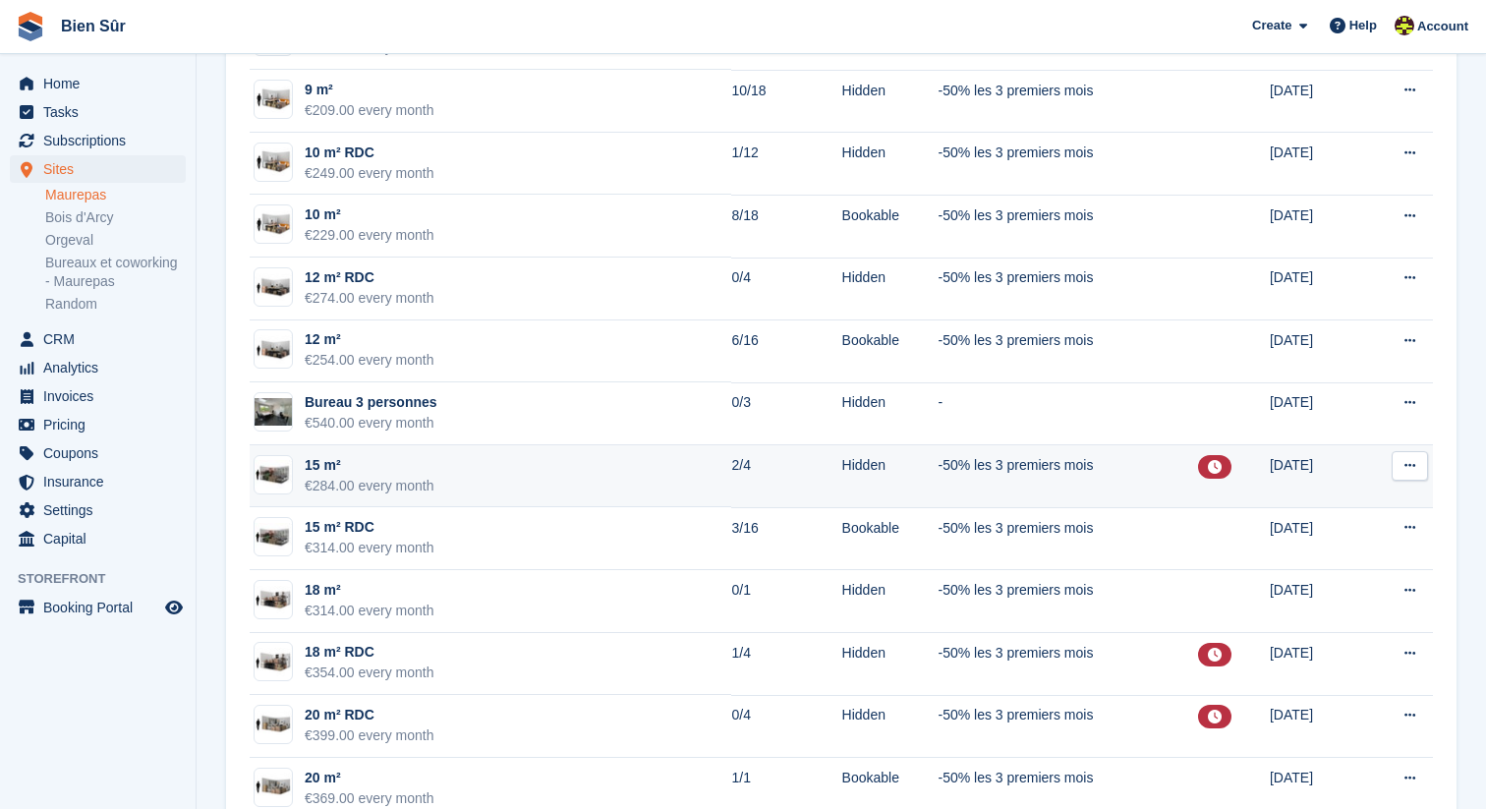
scroll to position [1786, 0]
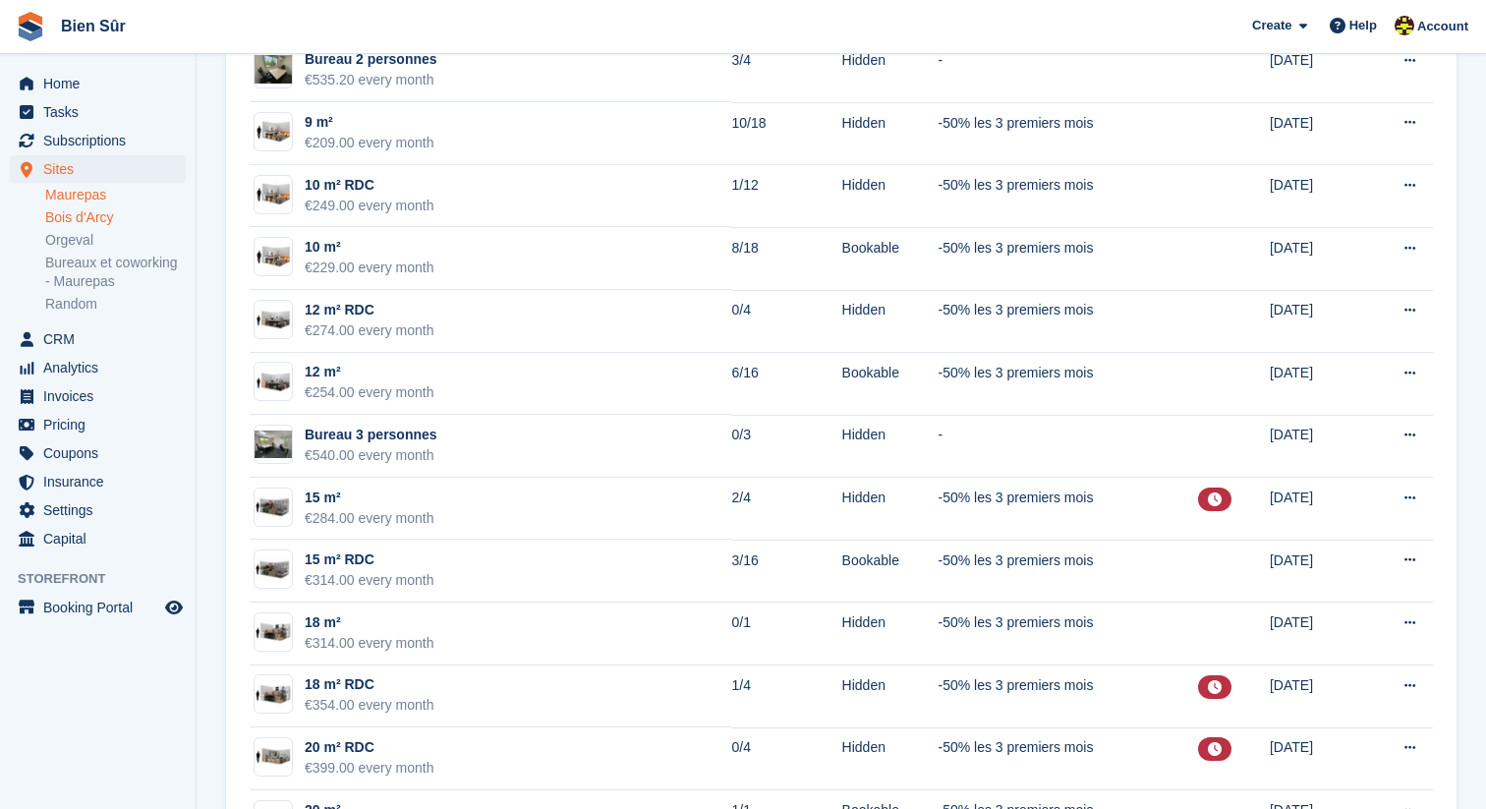
click at [116, 218] on link "Bois d'Arcy" at bounding box center [115, 217] width 141 height 19
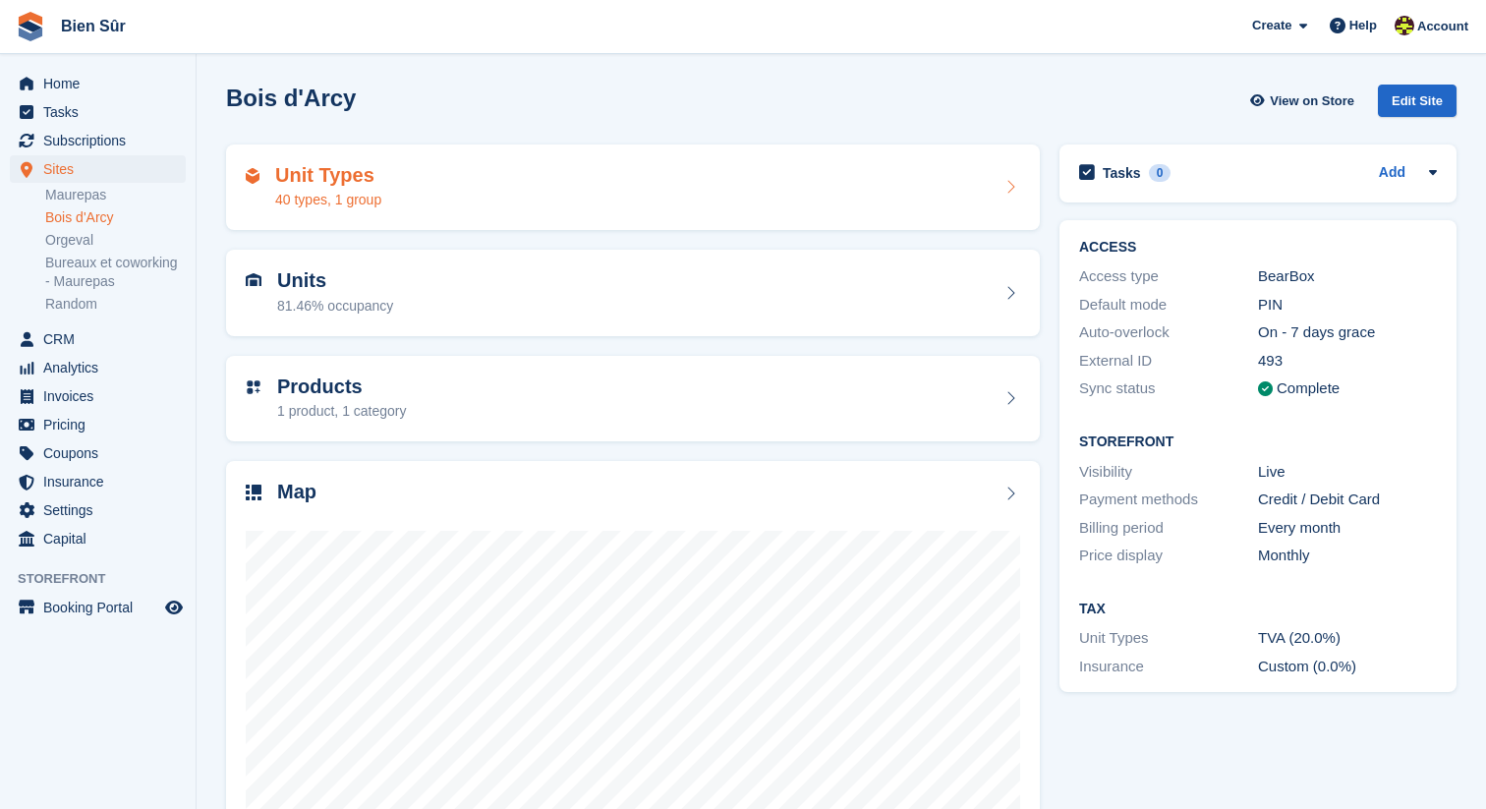
click at [368, 218] on div "Unit Types 40 types, 1 group" at bounding box center [633, 187] width 814 height 86
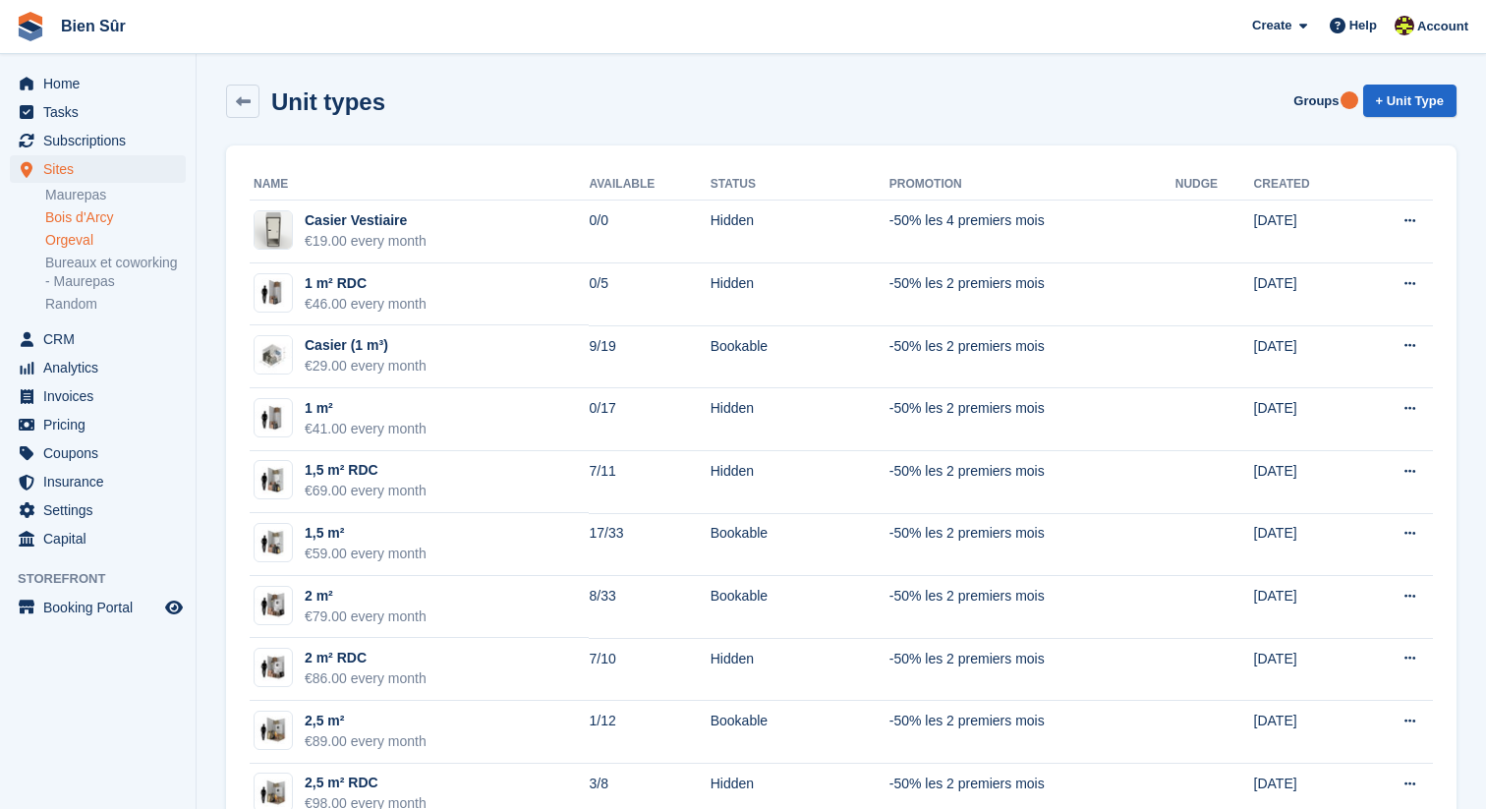
click at [121, 236] on link "Orgeval" at bounding box center [115, 240] width 141 height 19
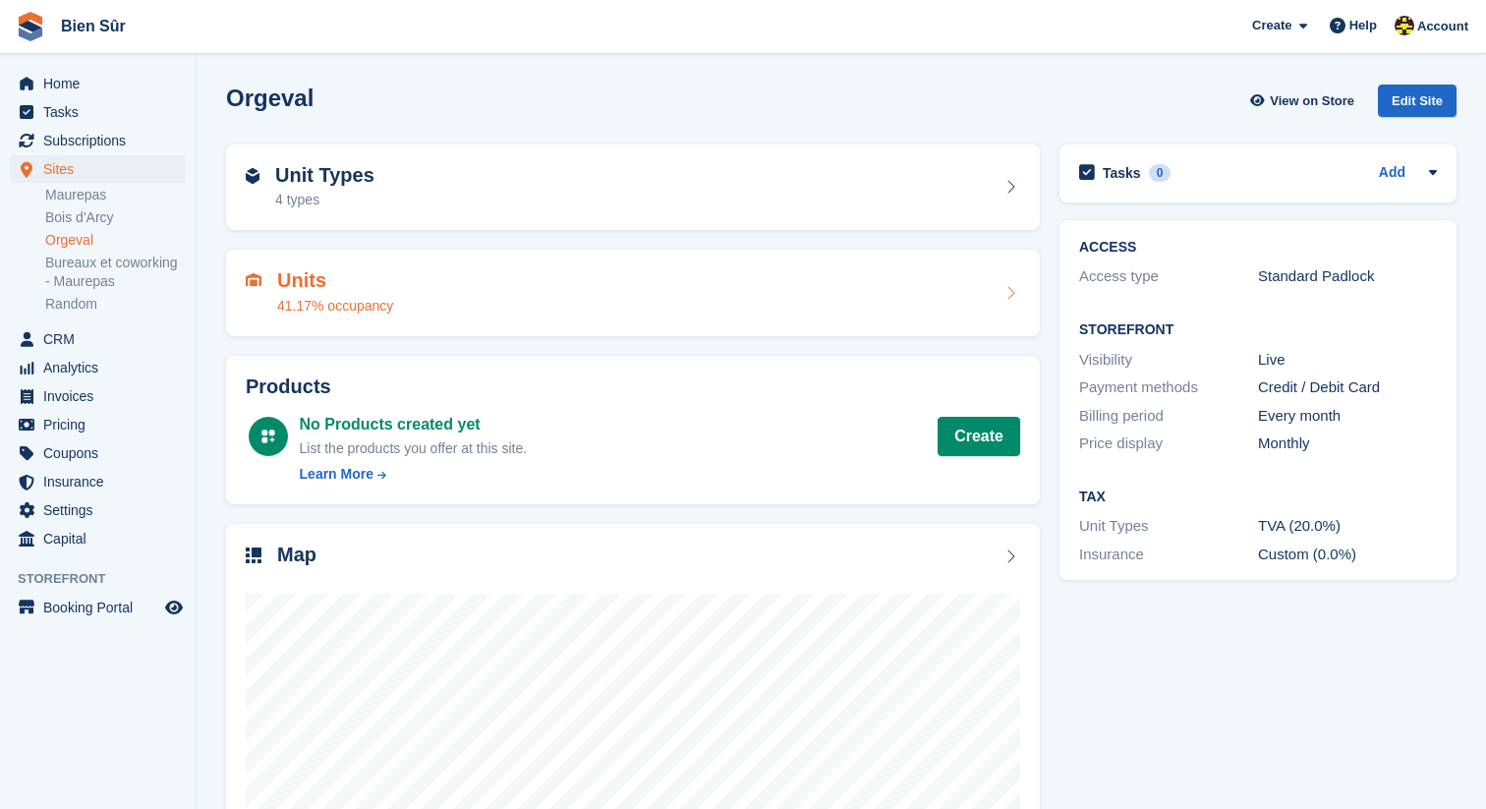
click at [562, 265] on div "Units 41.17% occupancy" at bounding box center [633, 293] width 814 height 86
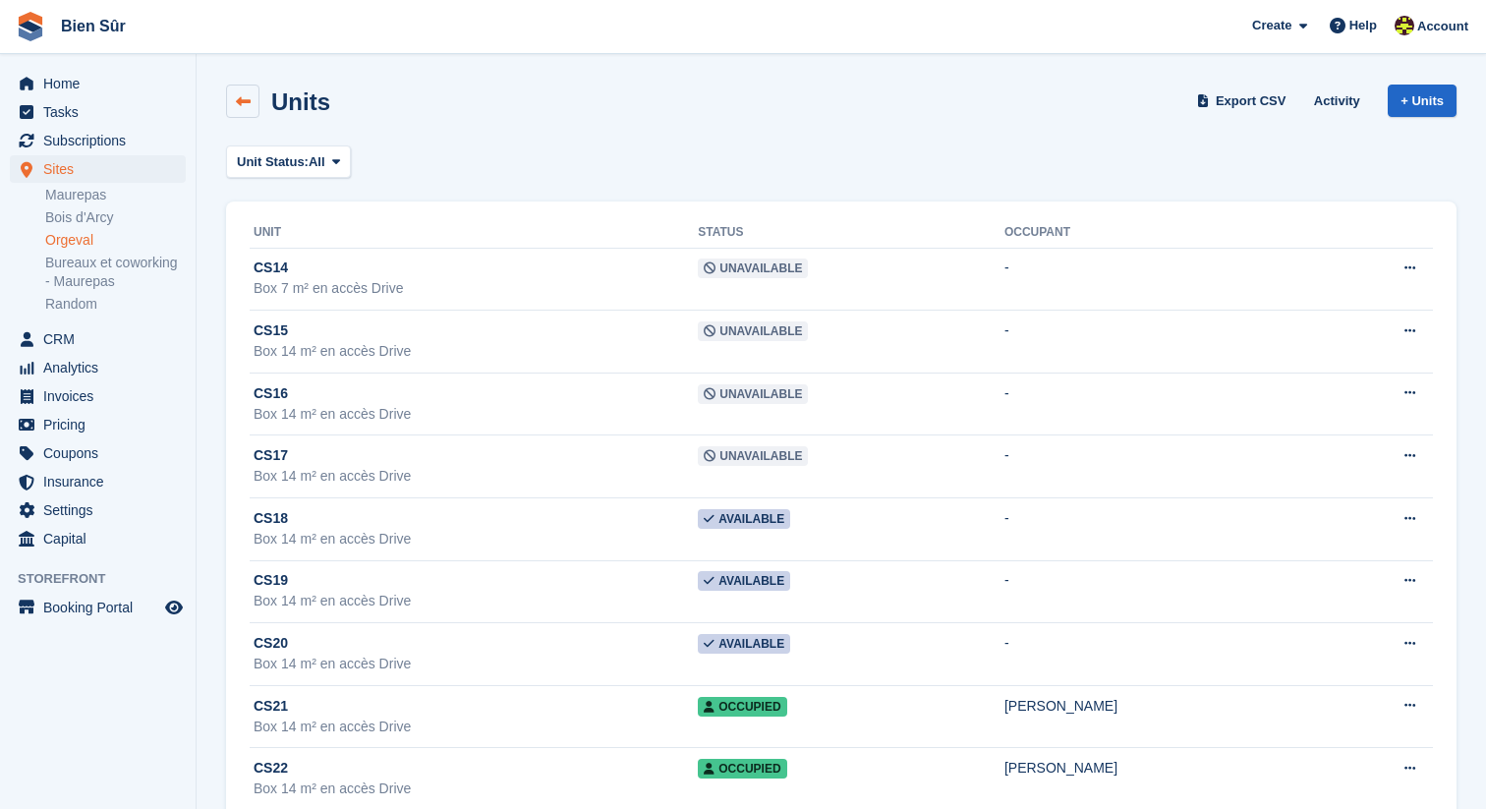
click at [245, 102] on icon at bounding box center [243, 101] width 15 height 15
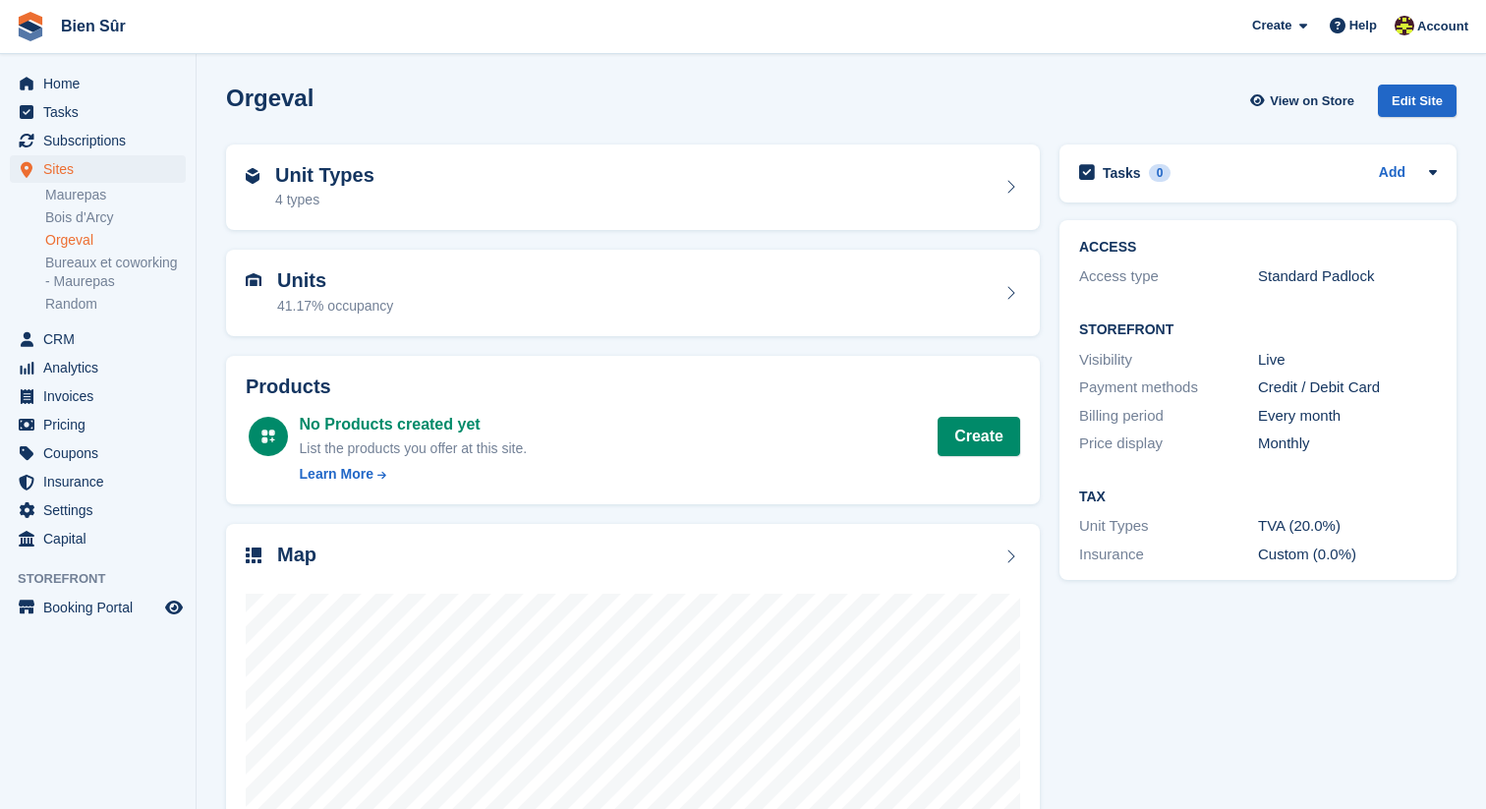
click at [393, 182] on div "Unit Types 4 types" at bounding box center [633, 187] width 774 height 47
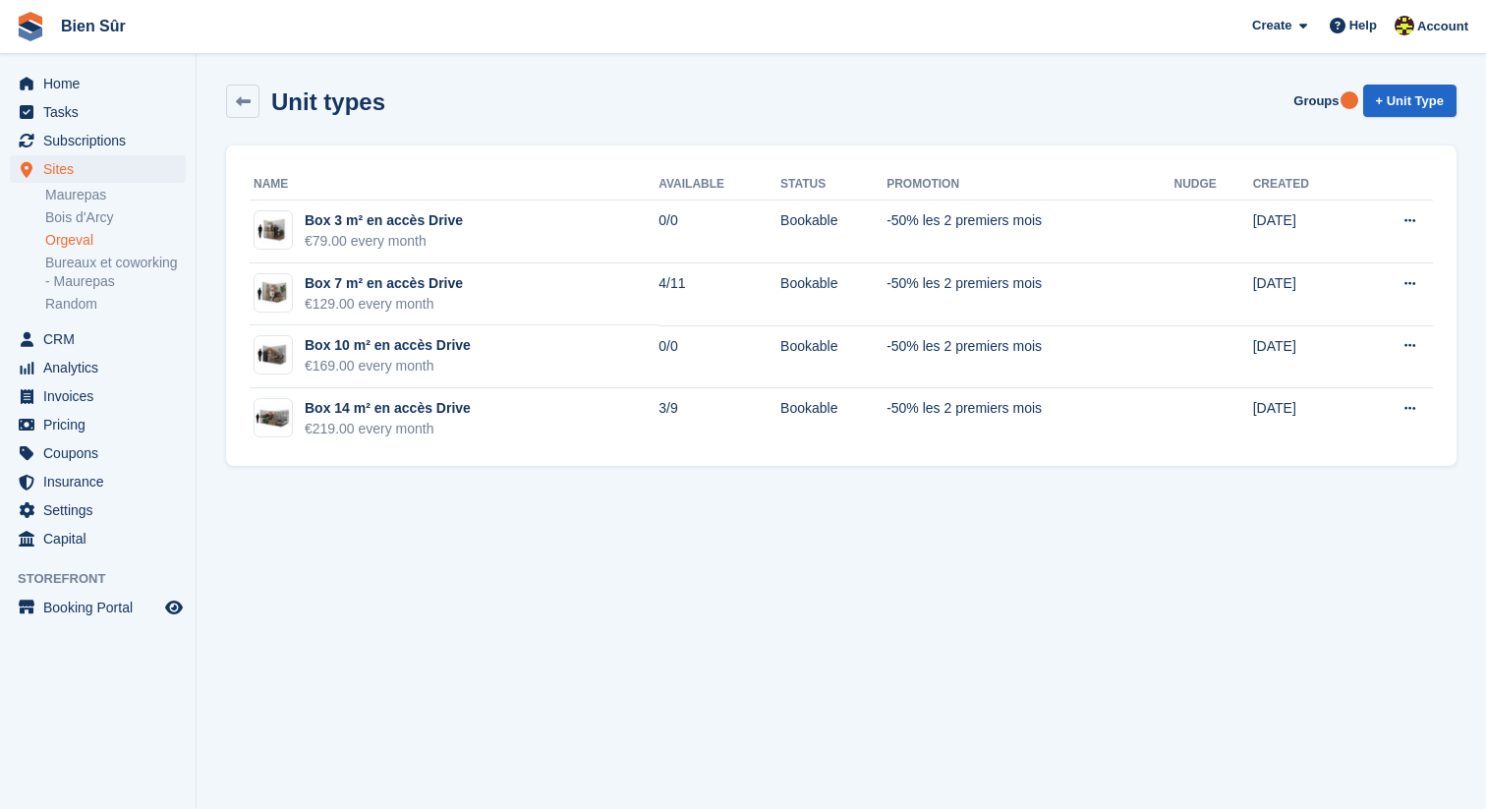
click at [95, 240] on link "Orgeval" at bounding box center [115, 240] width 141 height 19
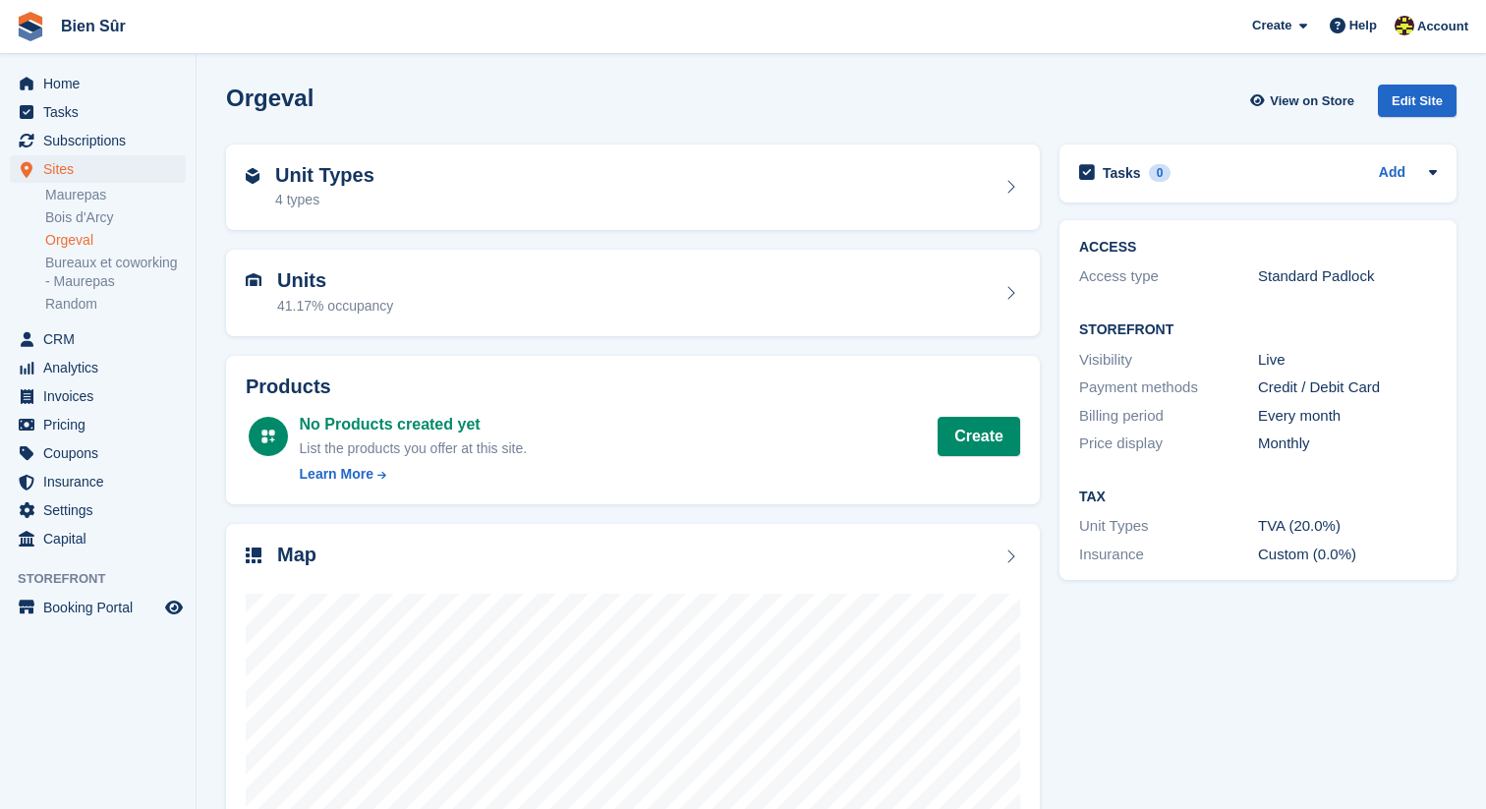
scroll to position [198, 0]
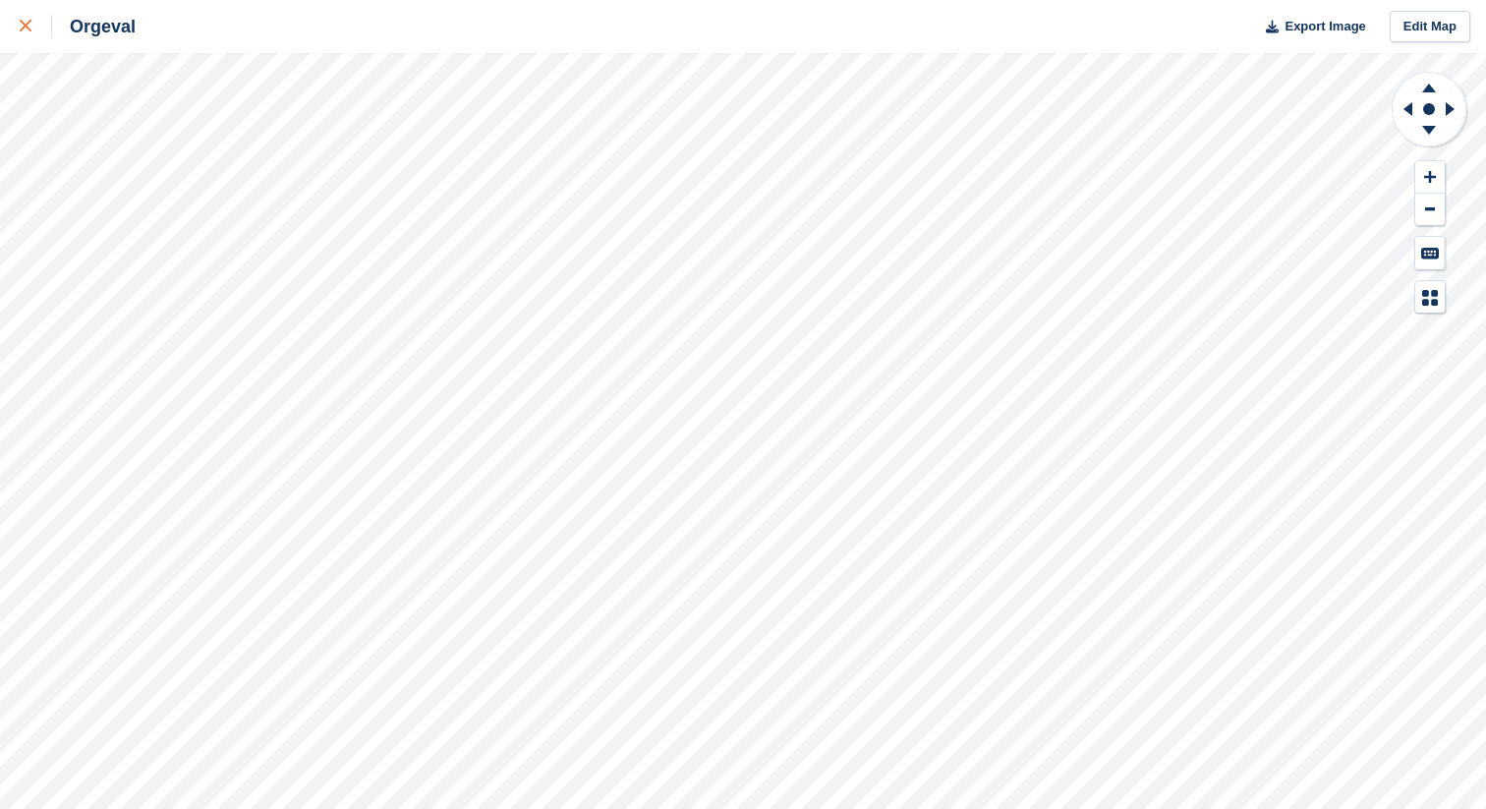
click at [26, 29] on icon at bounding box center [26, 26] width 12 height 12
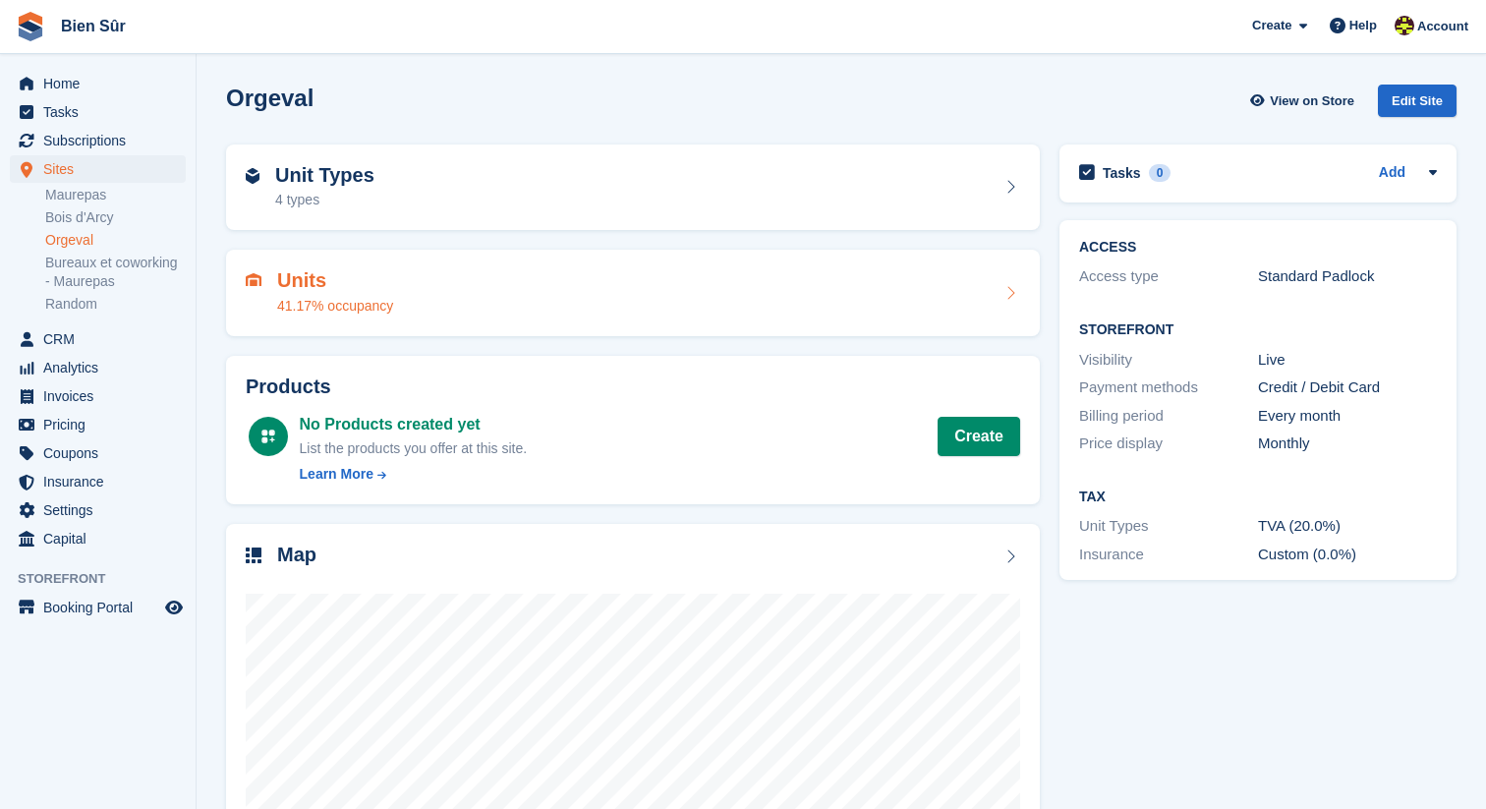
click at [540, 291] on div "Units 41.17% occupancy" at bounding box center [633, 292] width 774 height 47
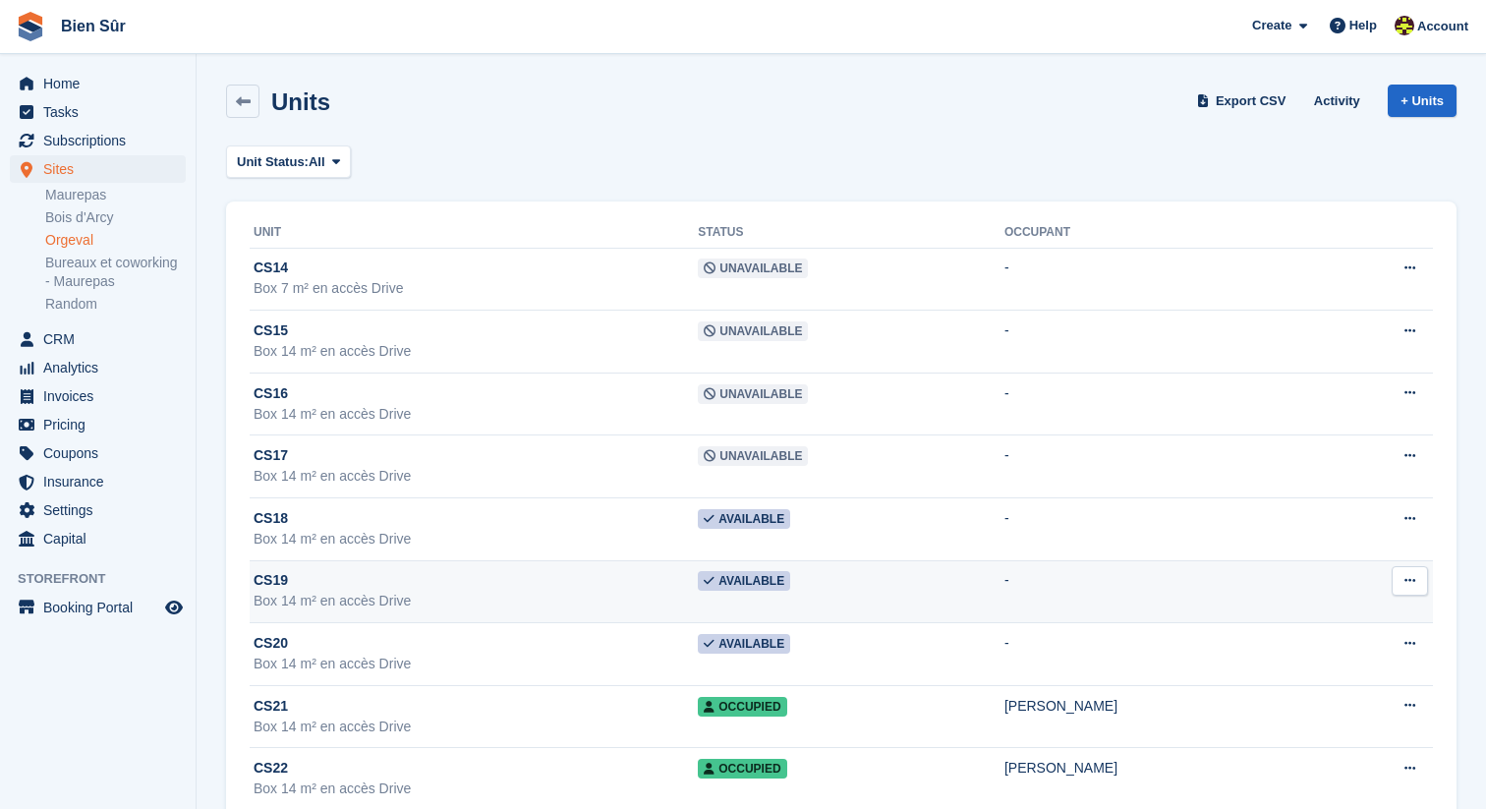
scroll to position [34, 0]
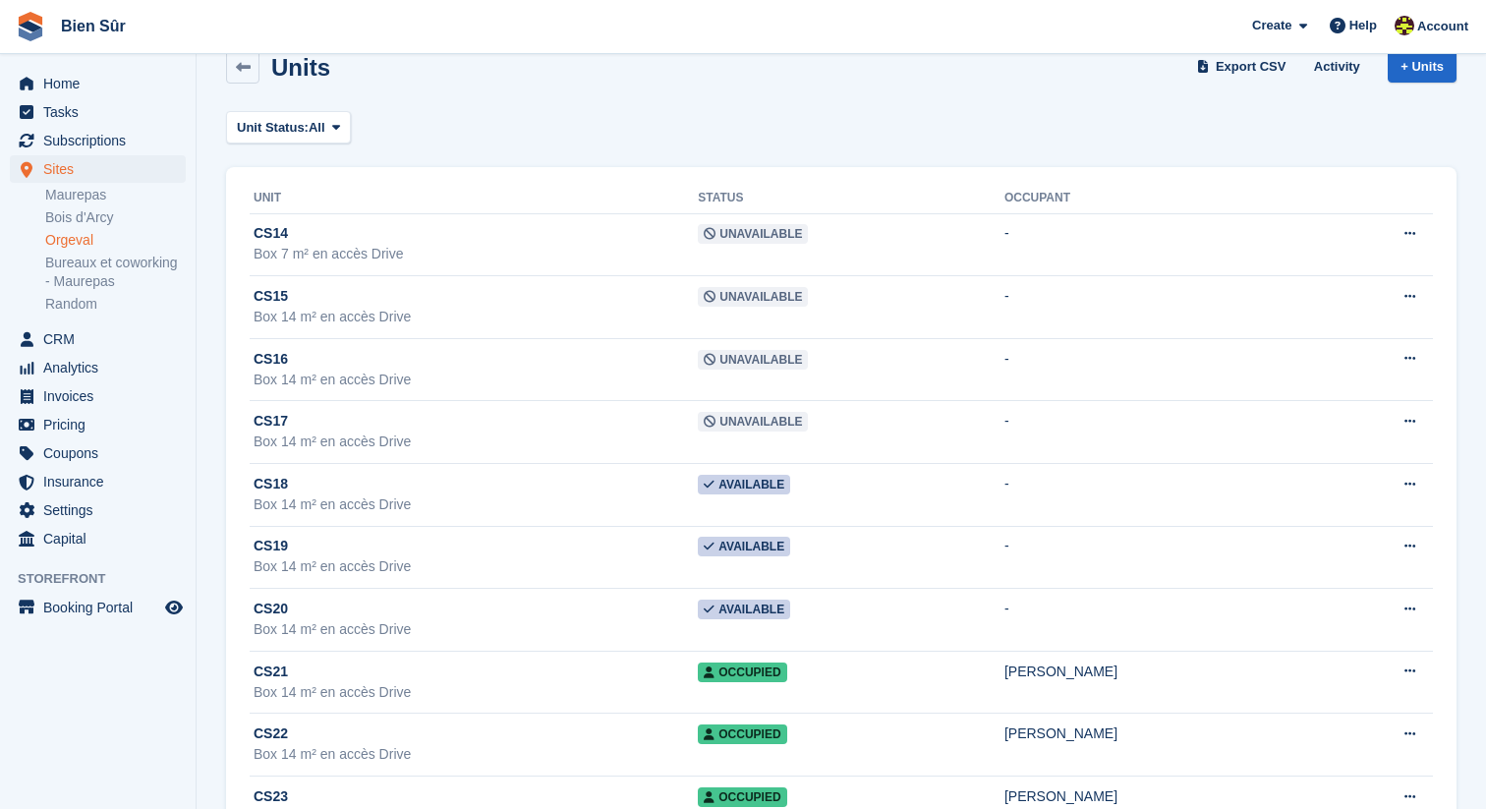
click at [76, 236] on link "Orgeval" at bounding box center [115, 240] width 141 height 19
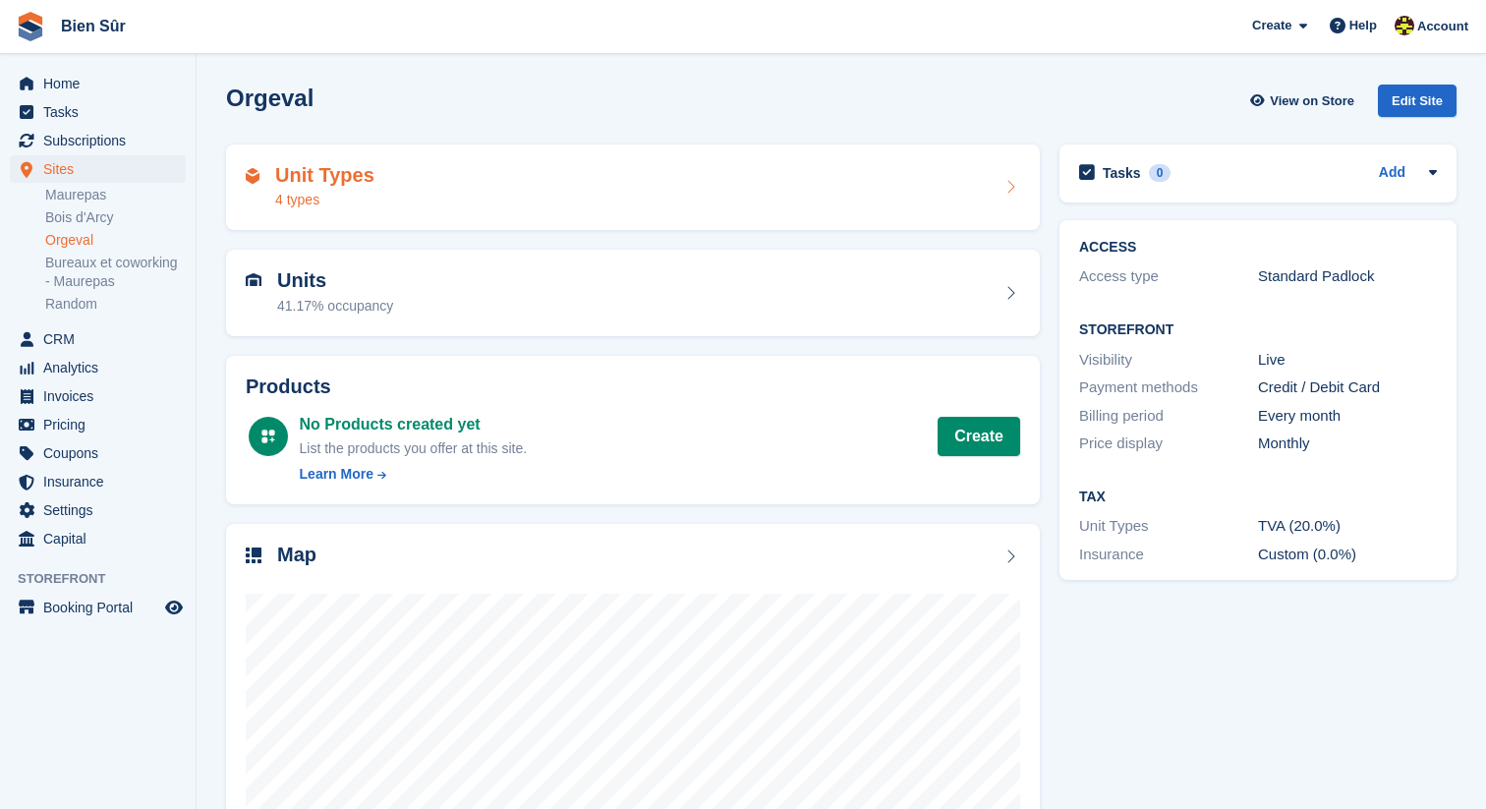
click at [406, 185] on div "Unit Types 4 types" at bounding box center [633, 187] width 774 height 47
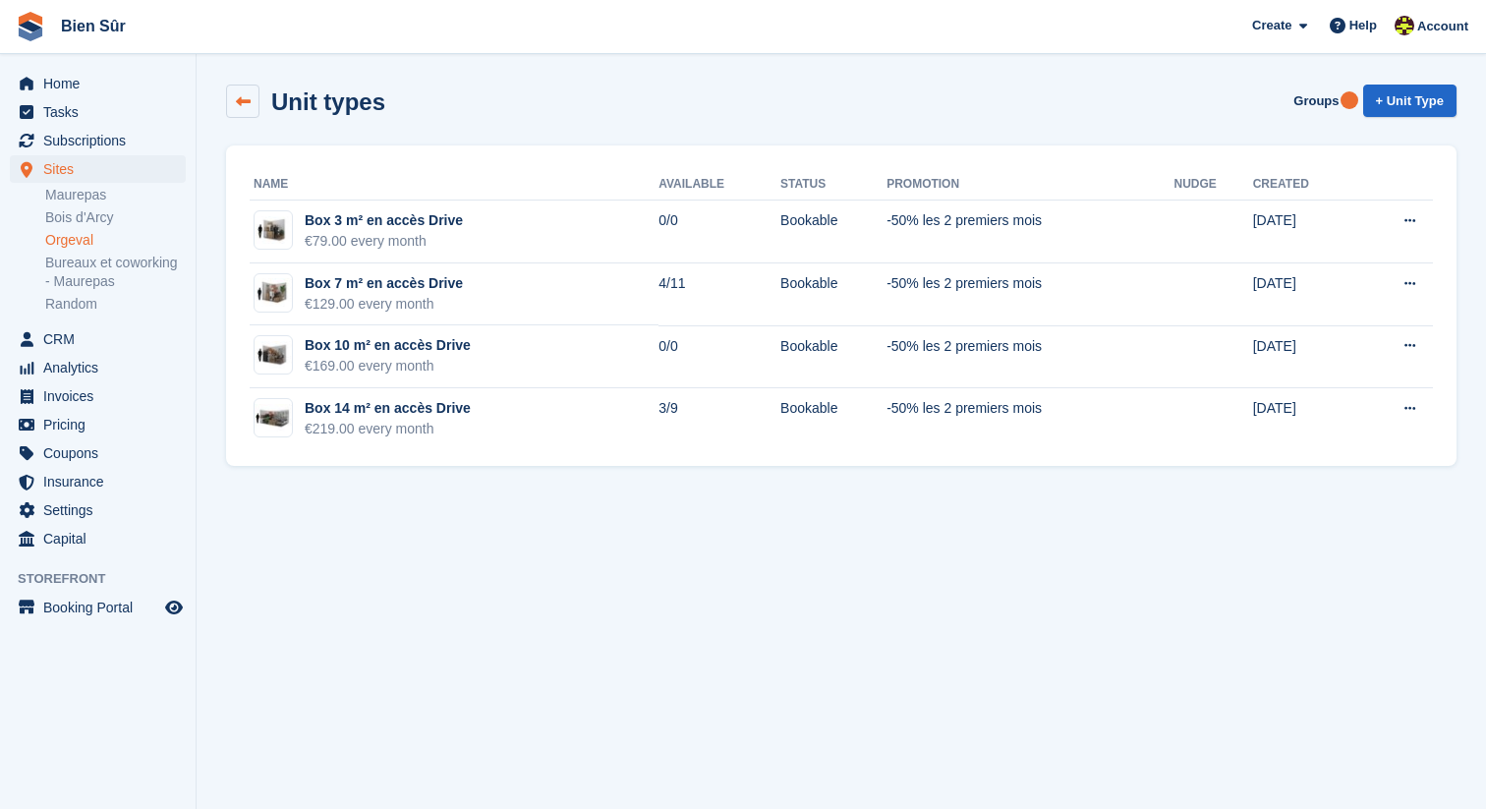
click at [246, 117] on link at bounding box center [242, 101] width 33 height 33
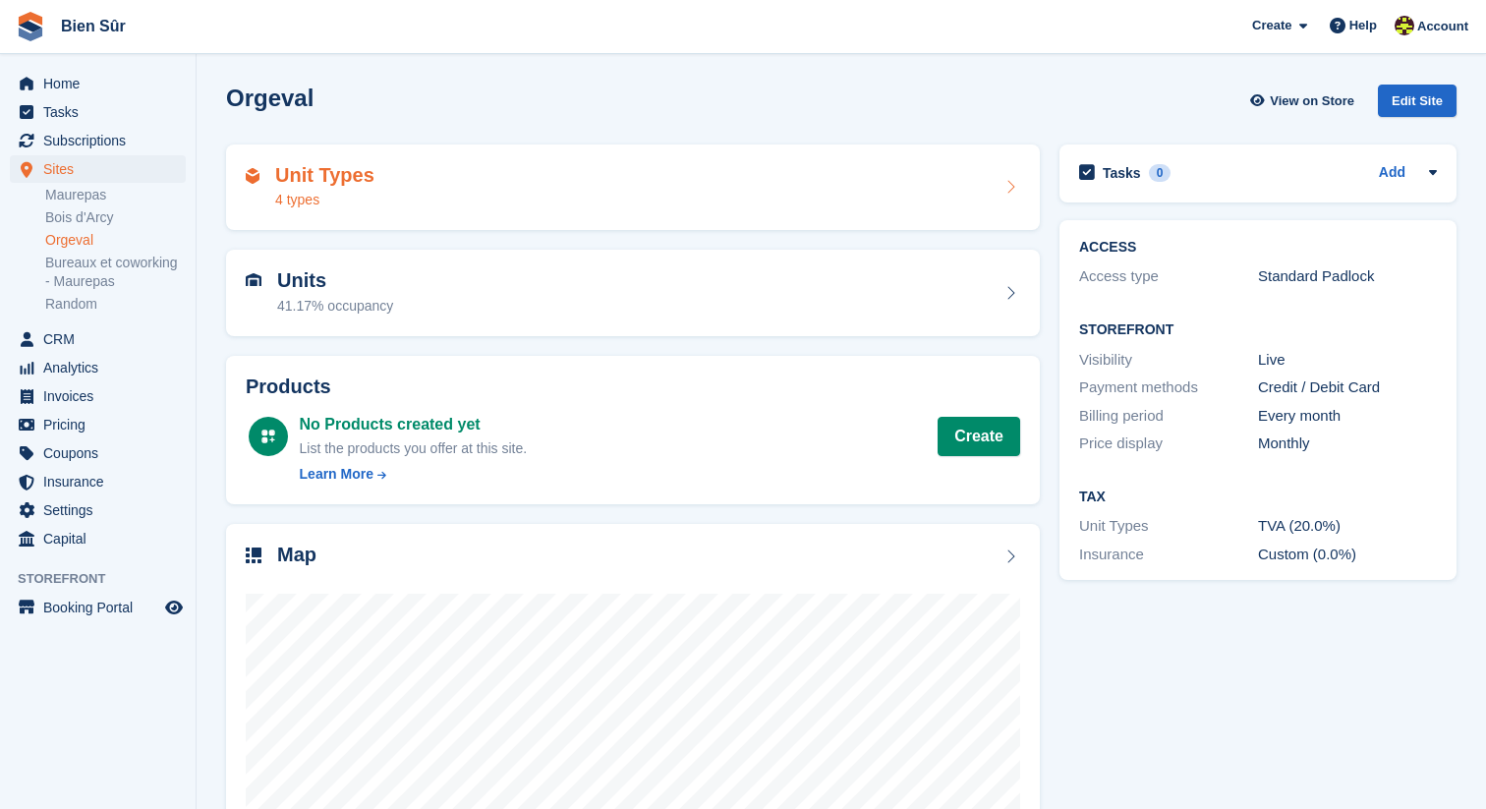
click at [371, 175] on h2 "Unit Types" at bounding box center [324, 175] width 99 height 23
